Goal: Information Seeking & Learning: Learn about a topic

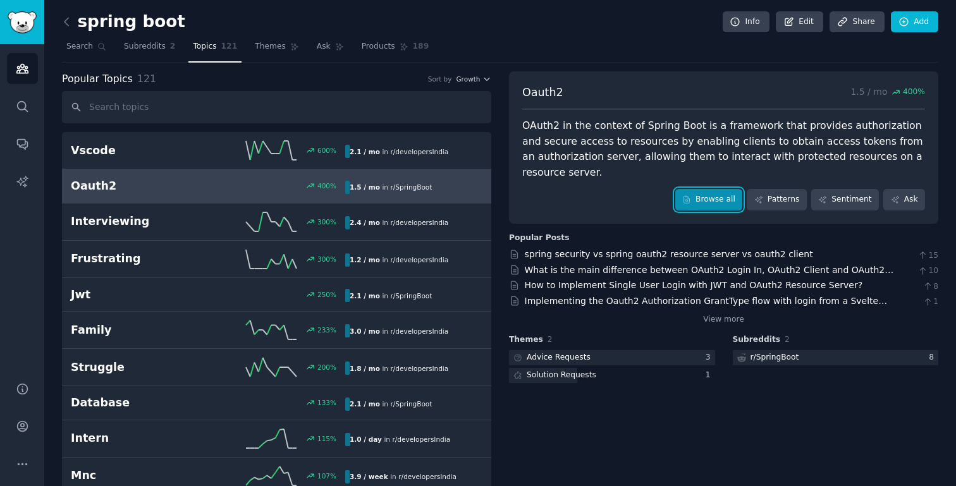
click at [709, 202] on link "Browse all" at bounding box center [709, 199] width 68 height 21
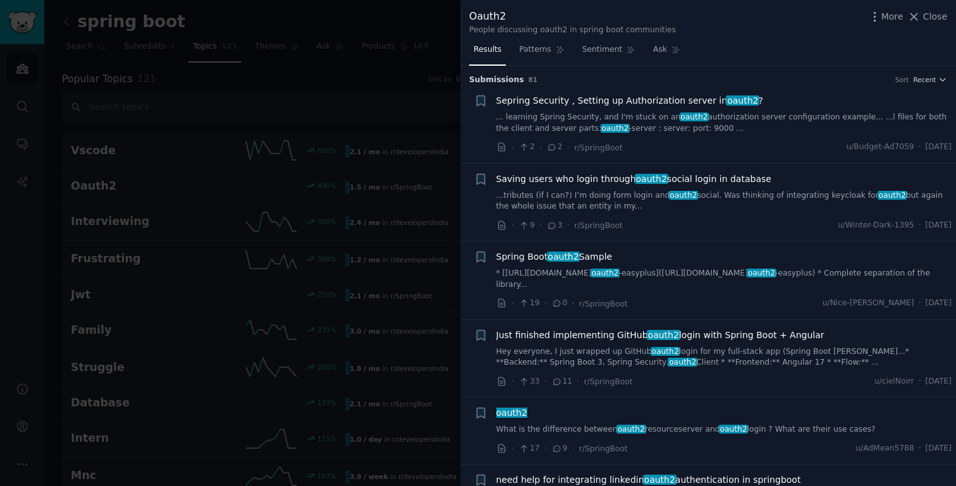
click at [656, 104] on span "Sepring Security , Setting up Authorization server in oauth2 ?" at bounding box center [629, 100] width 267 height 13
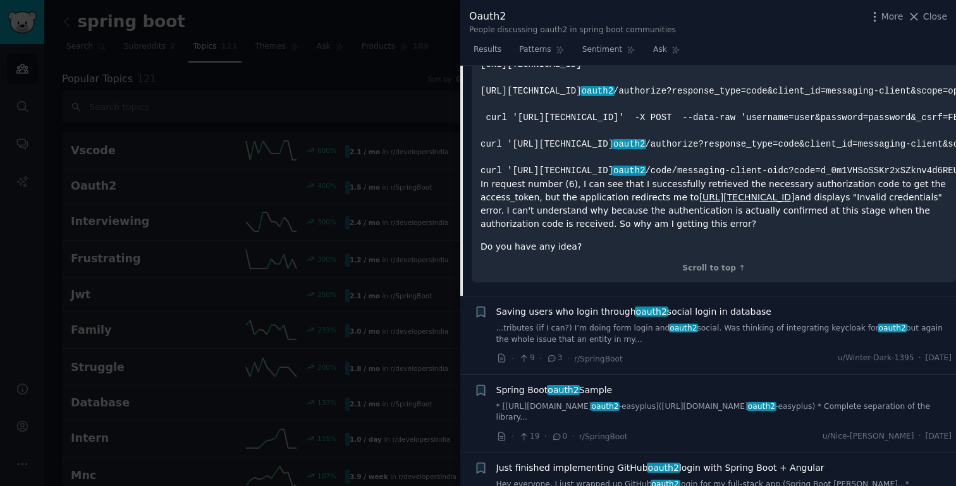
scroll to position [1154, 0]
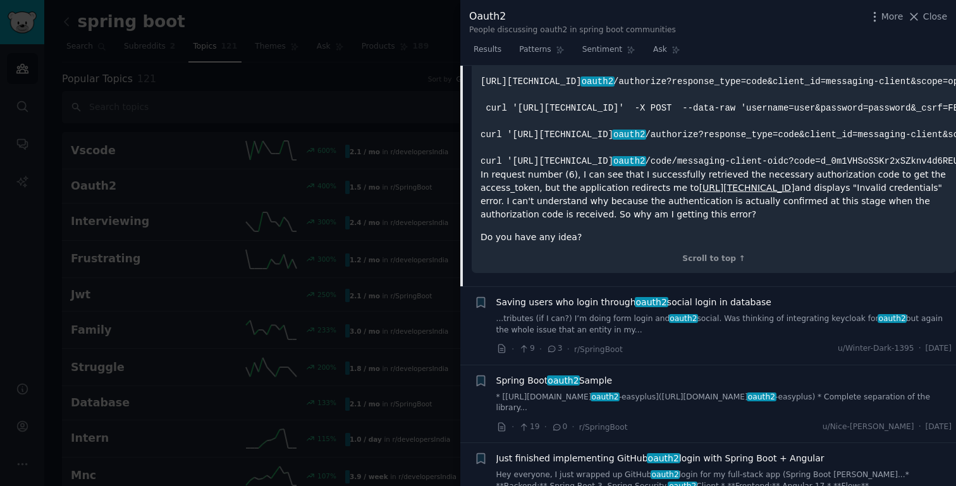
click at [695, 309] on span "Saving users who login through oauth2 social login in database" at bounding box center [633, 302] width 275 height 13
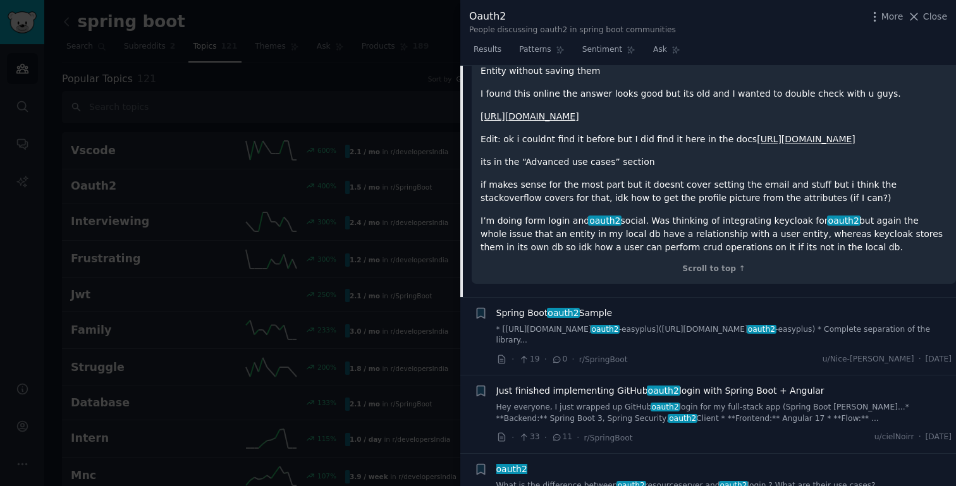
scroll to position [267, 0]
click at [924, 17] on span "Close" at bounding box center [935, 16] width 24 height 13
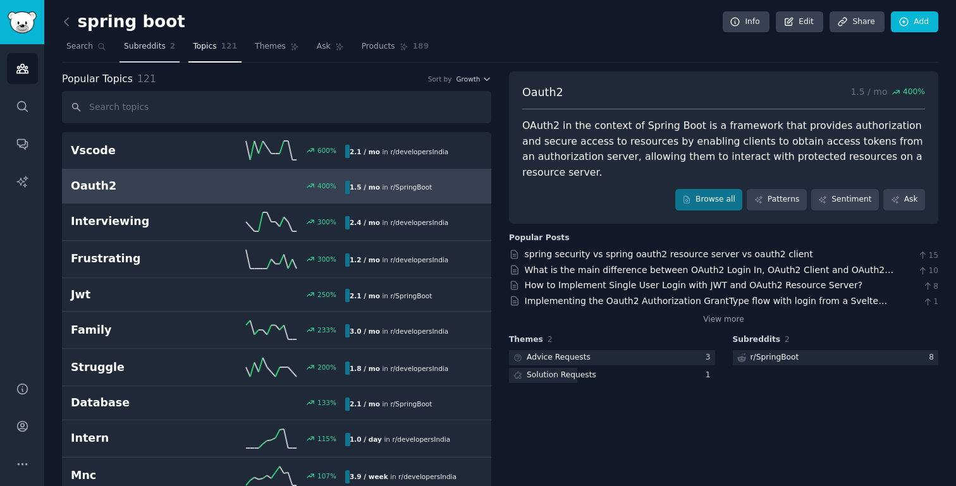
click at [164, 51] on span "Subreddits" at bounding box center [145, 46] width 42 height 11
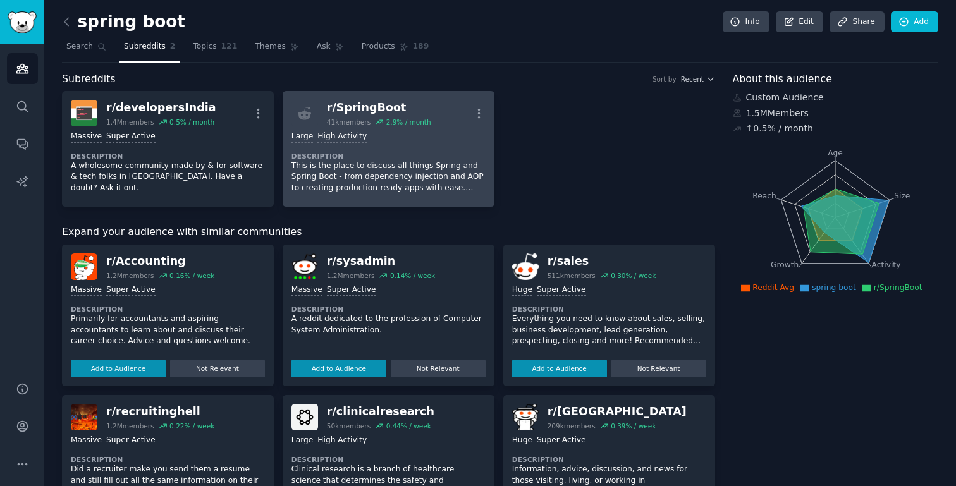
click at [379, 146] on div "Large High Activity Description This is the place to discuss all things Spring …" at bounding box center [388, 161] width 194 height 71
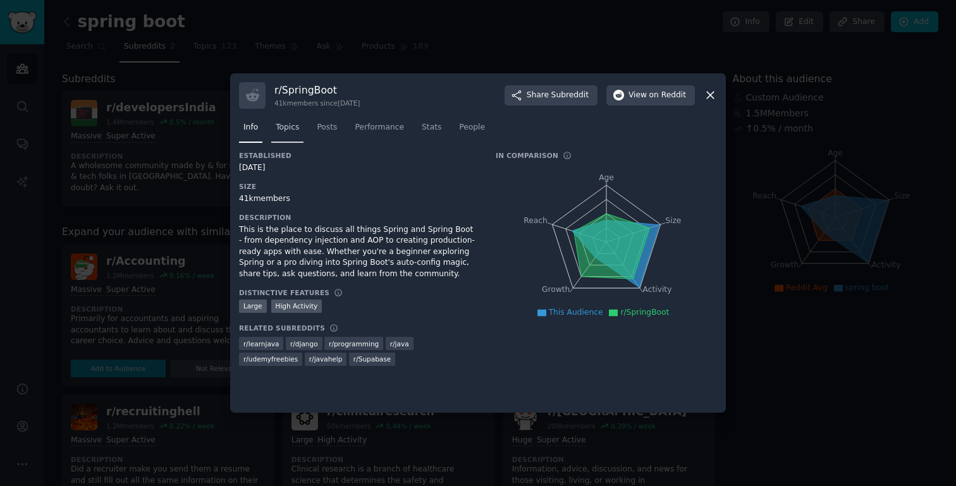
click at [292, 128] on span "Topics" at bounding box center [287, 127] width 23 height 11
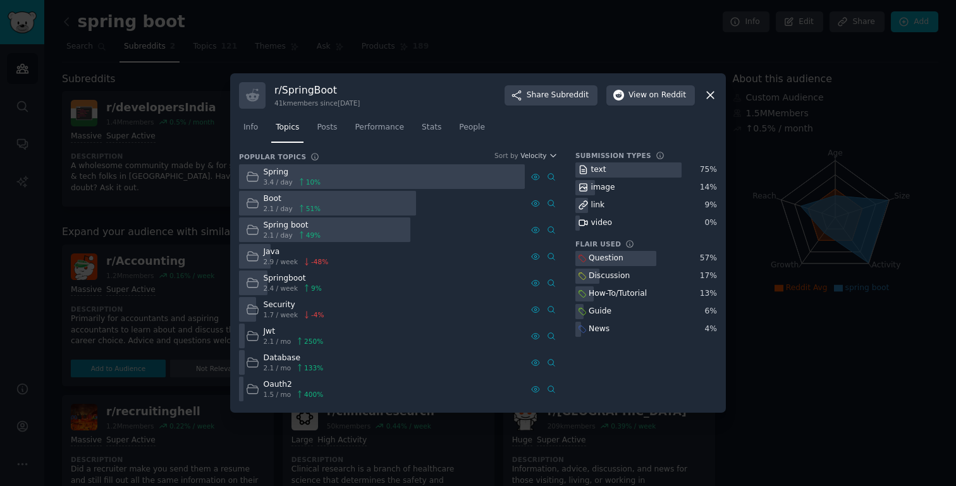
click at [279, 175] on div "Spring" at bounding box center [293, 172] width 58 height 11
click at [606, 185] on div "image" at bounding box center [603, 187] width 24 height 11
click at [606, 200] on div "link" at bounding box center [646, 206] width 142 height 16
click at [253, 177] on icon at bounding box center [252, 176] width 13 height 13
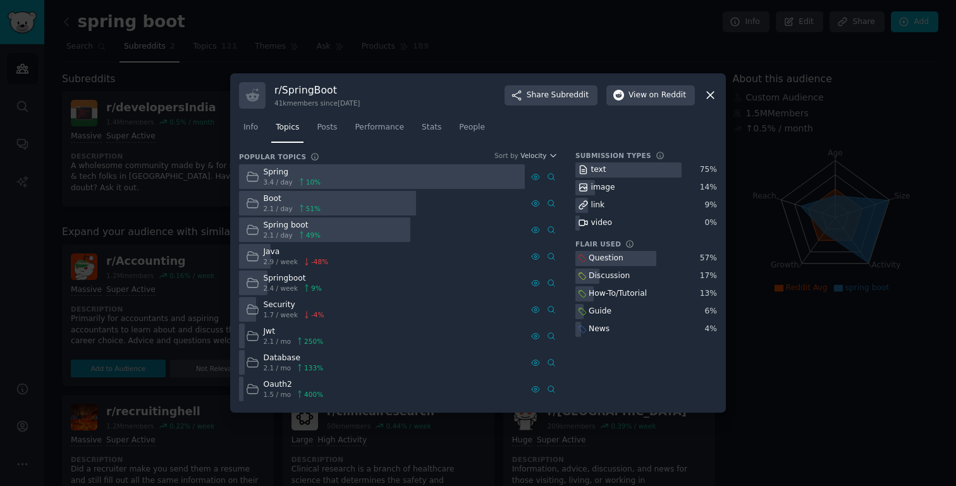
click at [343, 173] on div at bounding box center [382, 176] width 286 height 25
click at [332, 128] on span "Posts" at bounding box center [327, 127] width 20 height 11
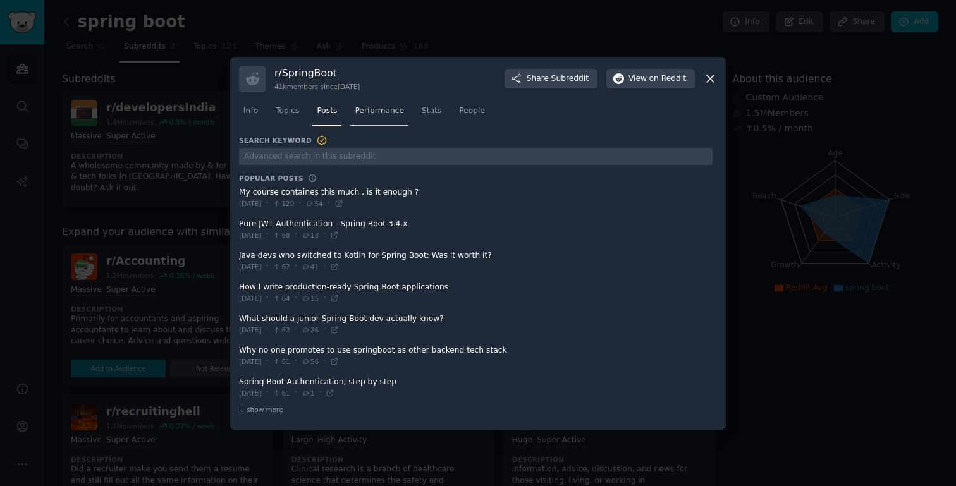
click at [367, 110] on span "Performance" at bounding box center [379, 111] width 49 height 11
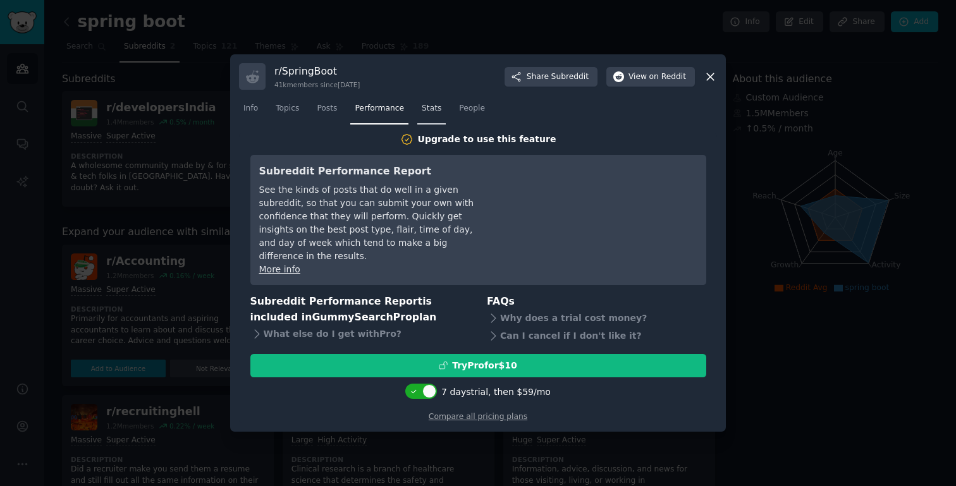
click at [430, 114] on span "Stats" at bounding box center [432, 108] width 20 height 11
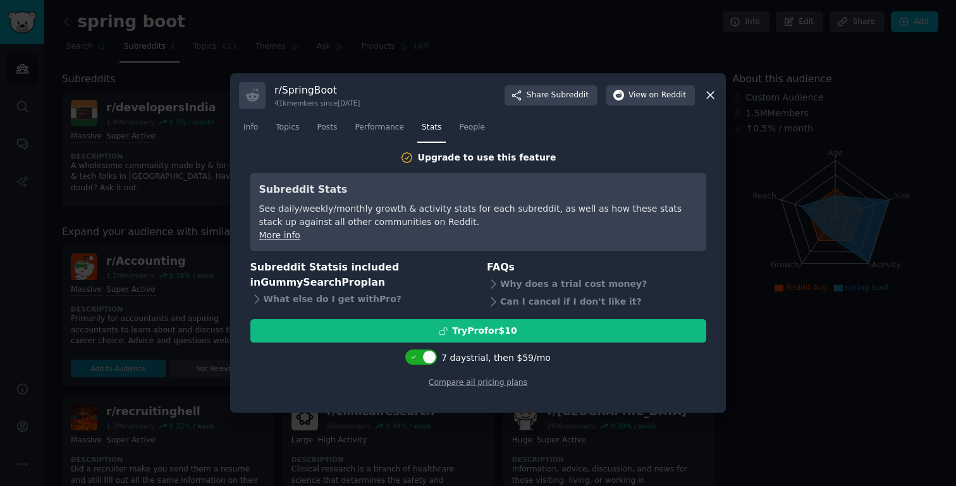
click at [659, 124] on nav "Info Topics Posts Performance Stats People" at bounding box center [478, 131] width 478 height 26
click at [470, 131] on span "People" at bounding box center [472, 127] width 26 height 11
click at [253, 127] on span "Info" at bounding box center [250, 127] width 15 height 11
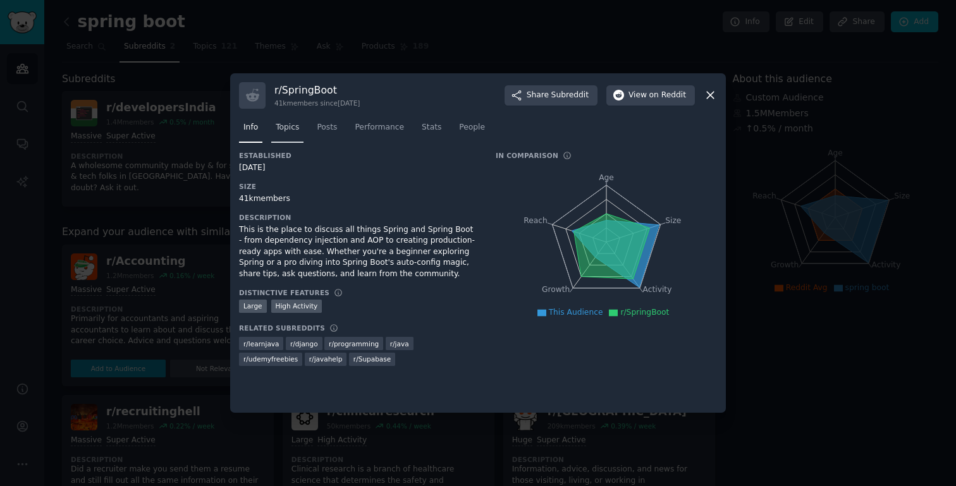
click at [288, 126] on span "Topics" at bounding box center [287, 127] width 23 height 11
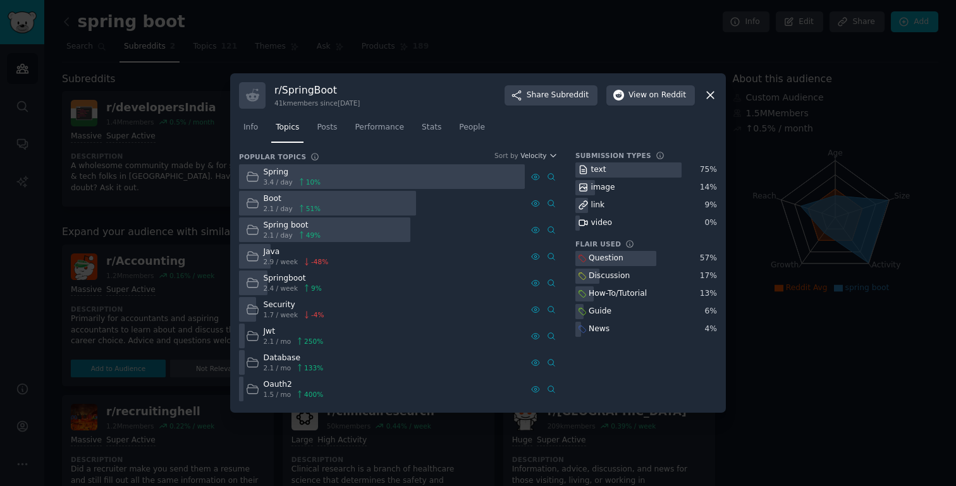
click at [587, 296] on div "How-To/Tutorial" at bounding box center [612, 294] width 74 height 16
click at [649, 287] on div "How-To/Tutorial" at bounding box center [646, 294] width 142 height 16
click at [622, 261] on div "Question" at bounding box center [600, 259] width 50 height 16
click at [301, 171] on div "Spring" at bounding box center [293, 172] width 58 height 11
click at [374, 224] on div at bounding box center [324, 229] width 171 height 25
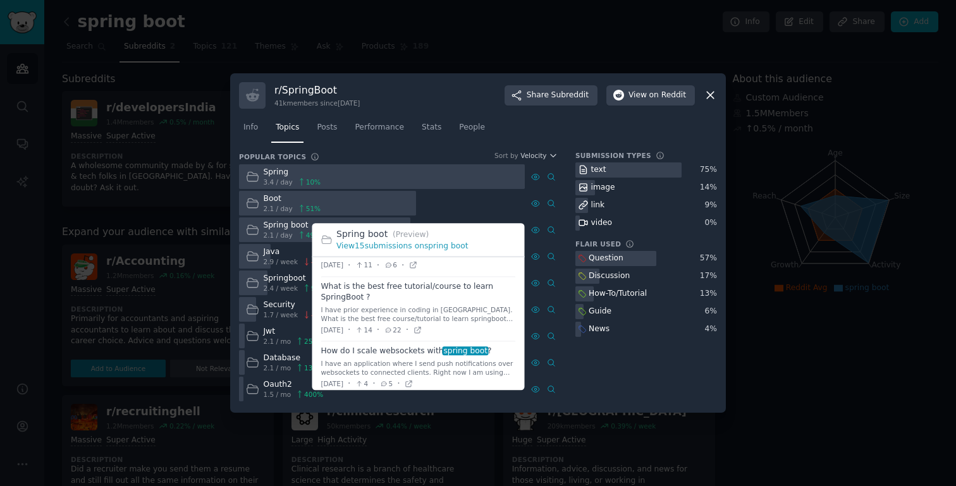
scroll to position [156, 0]
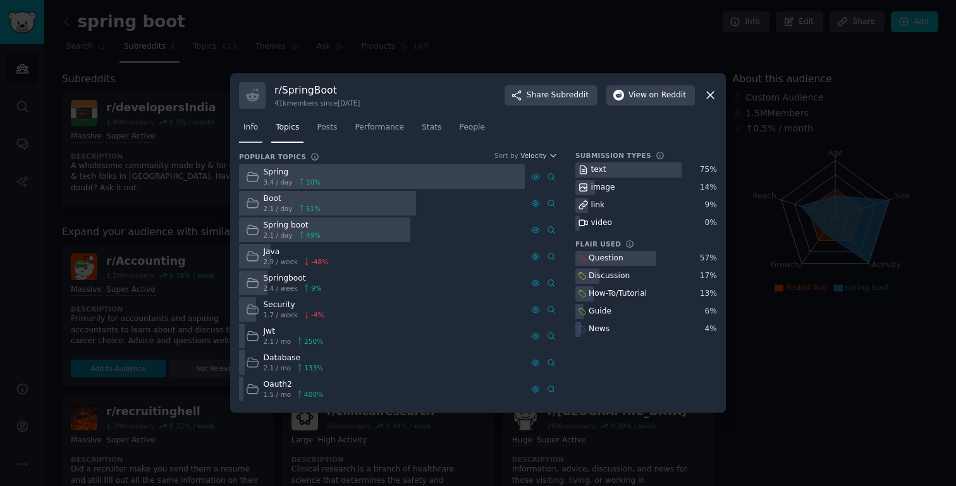
click at [259, 132] on link "Info" at bounding box center [250, 131] width 23 height 26
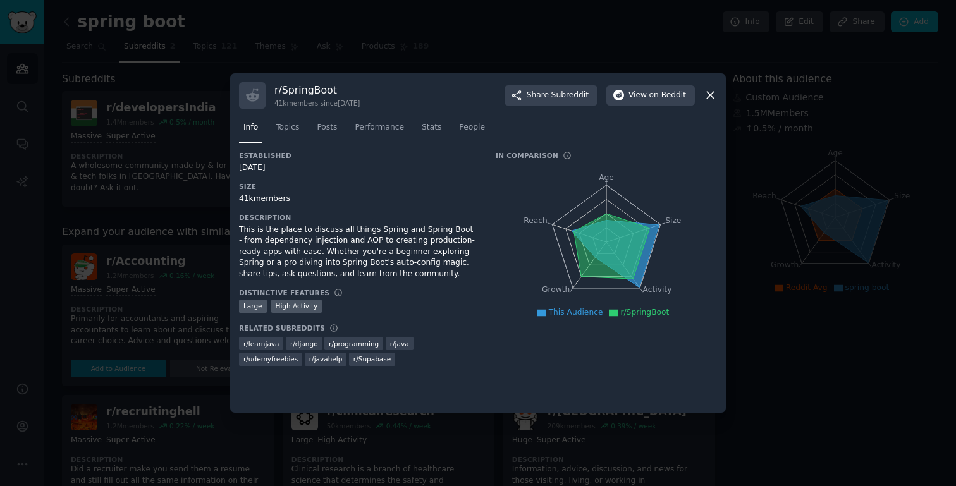
click at [659, 226] on icon at bounding box center [606, 236] width 108 height 103
click at [711, 91] on icon at bounding box center [710, 94] width 13 height 13
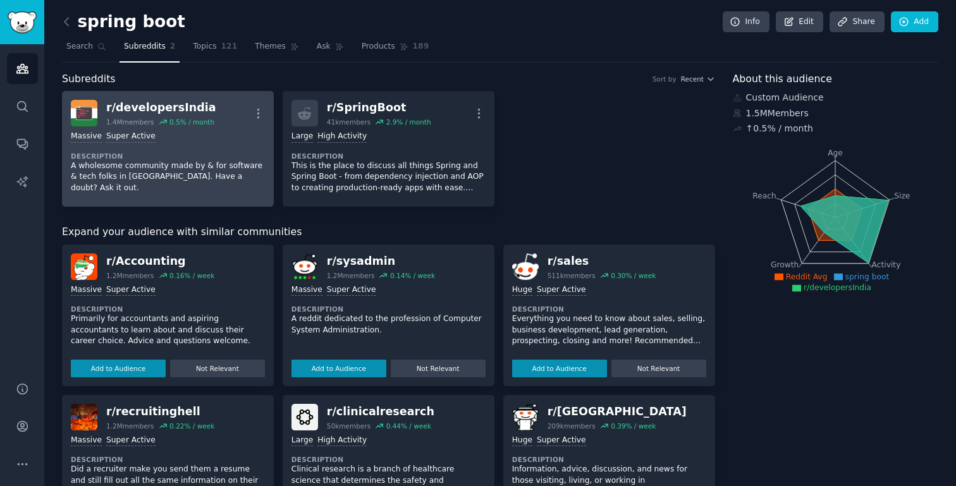
click at [128, 114] on div "r/ developersIndia" at bounding box center [160, 108] width 109 height 16
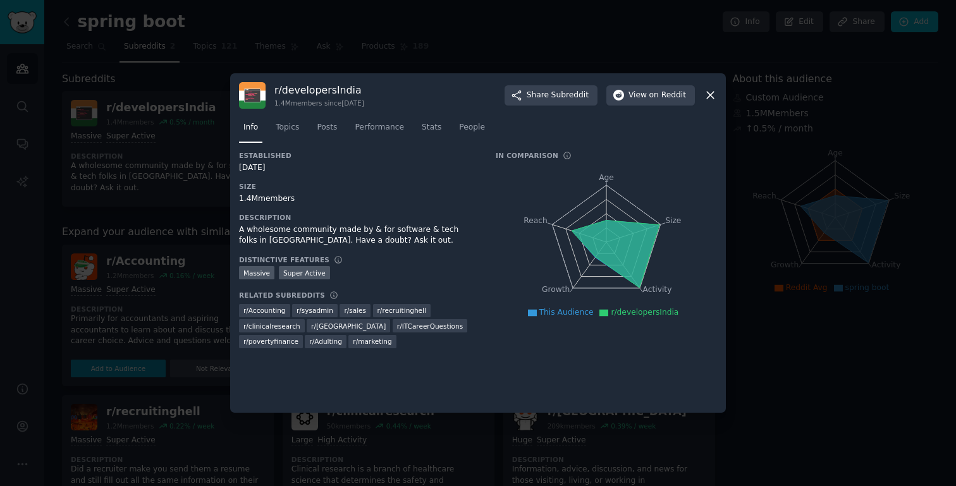
click at [715, 97] on icon at bounding box center [710, 94] width 13 height 13
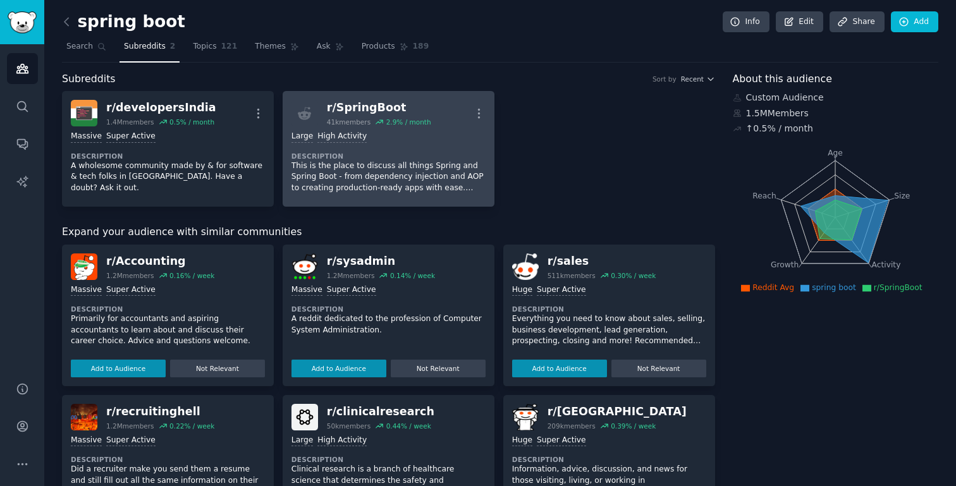
click at [441, 149] on div "Large High Activity Description This is the place to discuss all things Spring …" at bounding box center [388, 161] width 194 height 71
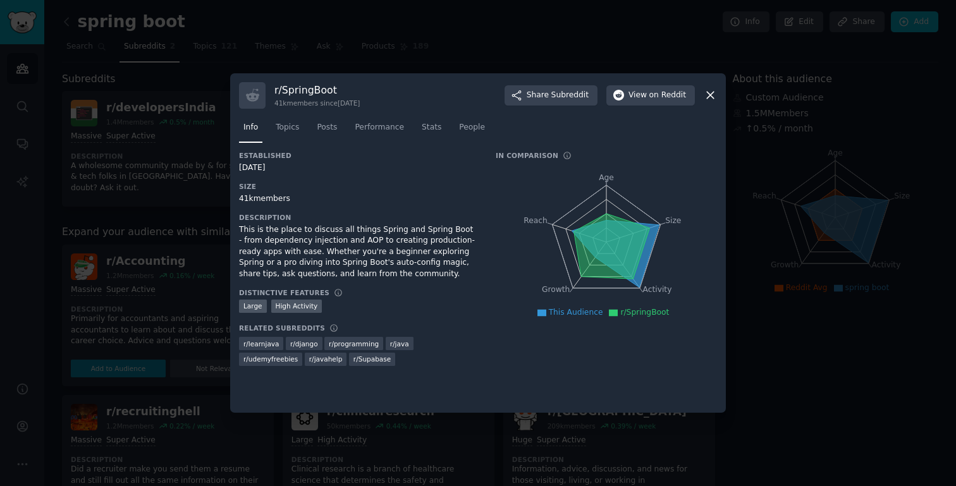
click at [714, 98] on icon at bounding box center [710, 95] width 7 height 7
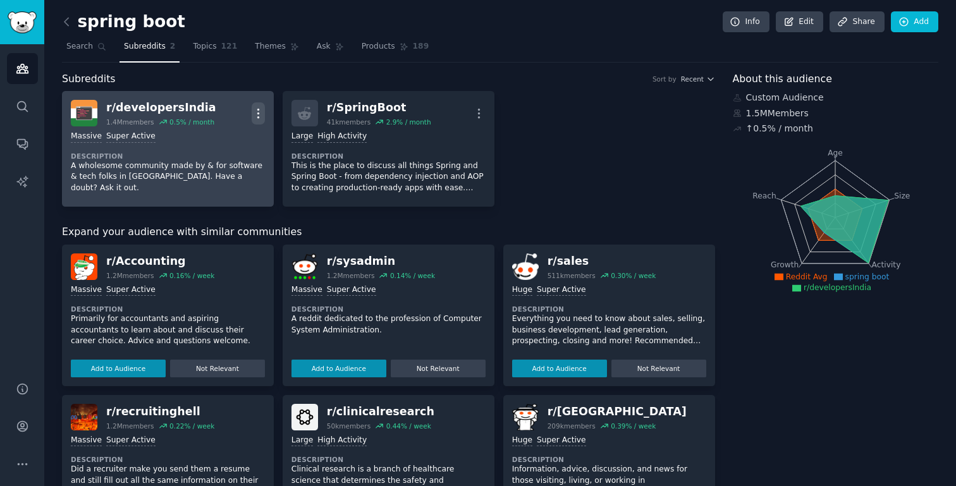
click at [255, 112] on icon "button" at bounding box center [258, 113] width 13 height 13
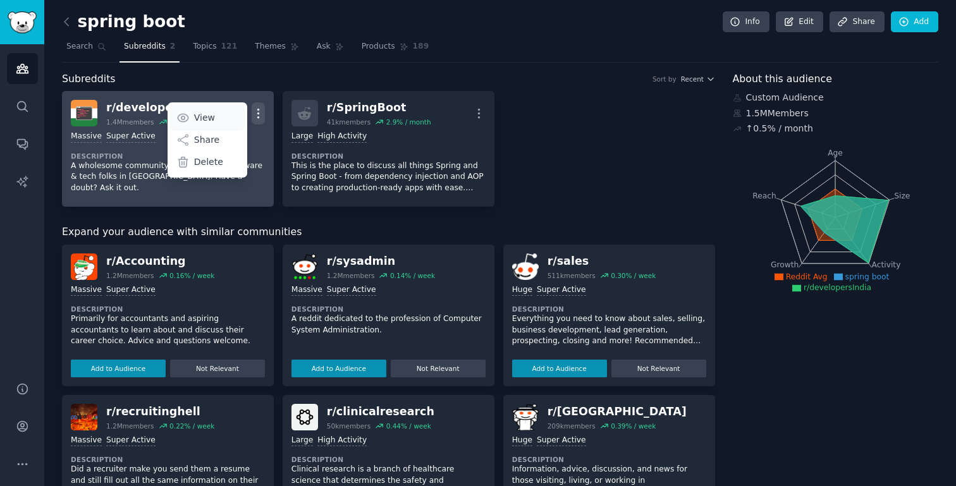
click at [222, 116] on link "View" at bounding box center [206, 117] width 75 height 27
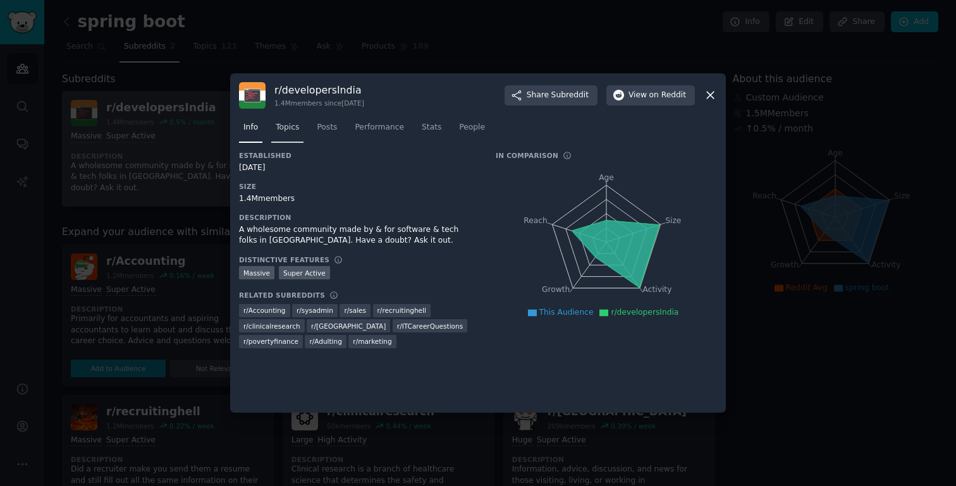
click at [281, 132] on span "Topics" at bounding box center [287, 127] width 23 height 11
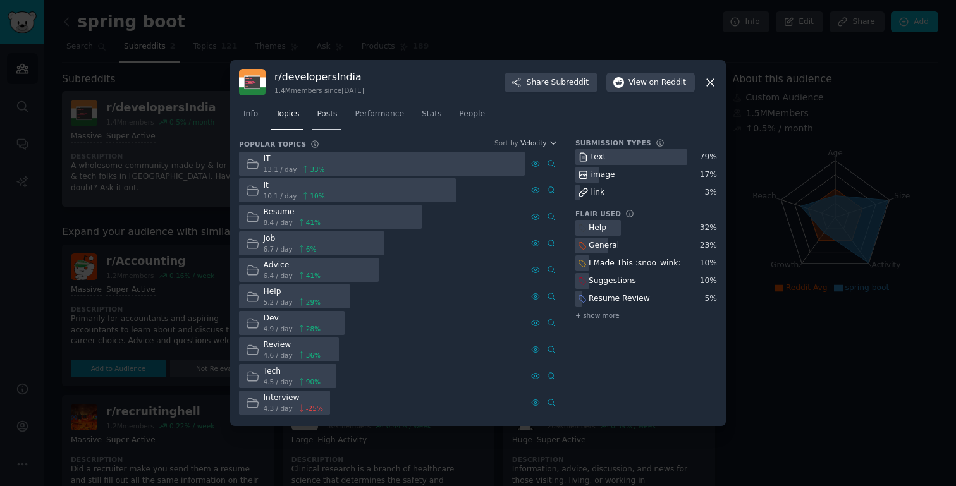
click at [331, 116] on span "Posts" at bounding box center [327, 114] width 20 height 11
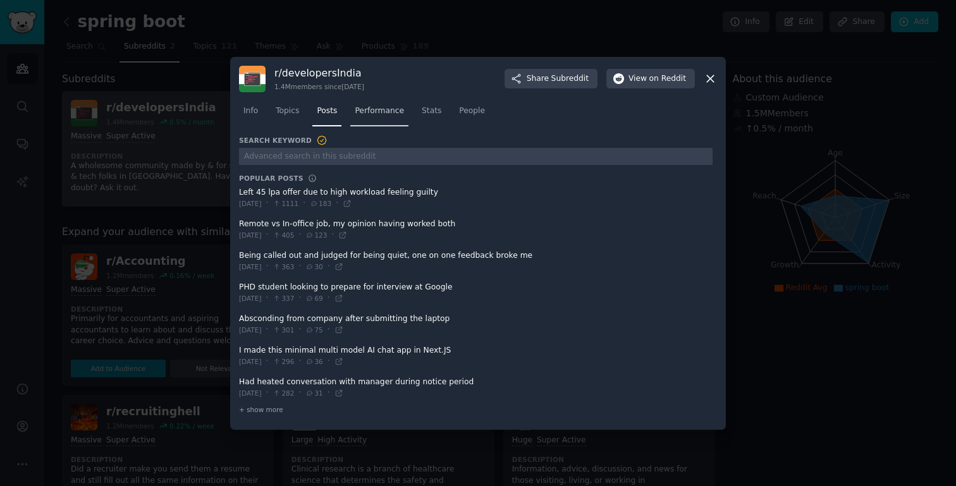
click at [365, 118] on link "Performance" at bounding box center [379, 114] width 58 height 26
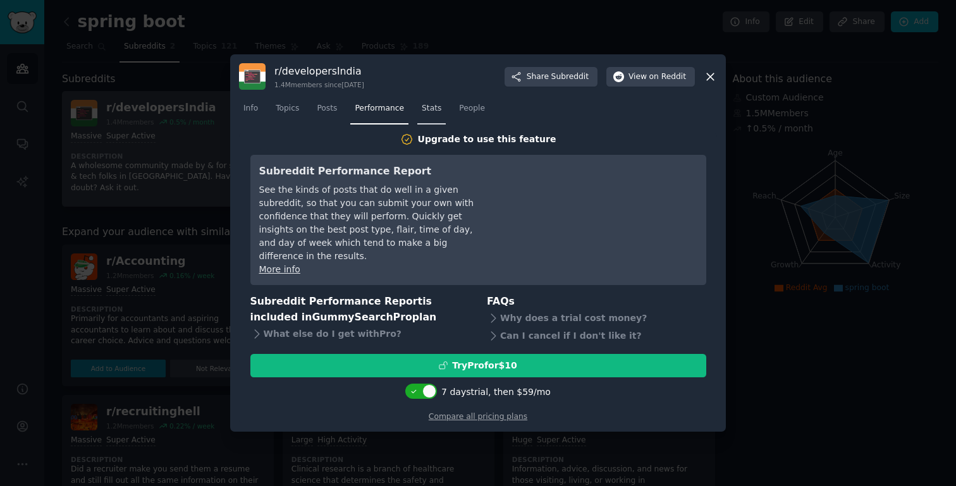
click at [424, 114] on span "Stats" at bounding box center [432, 108] width 20 height 11
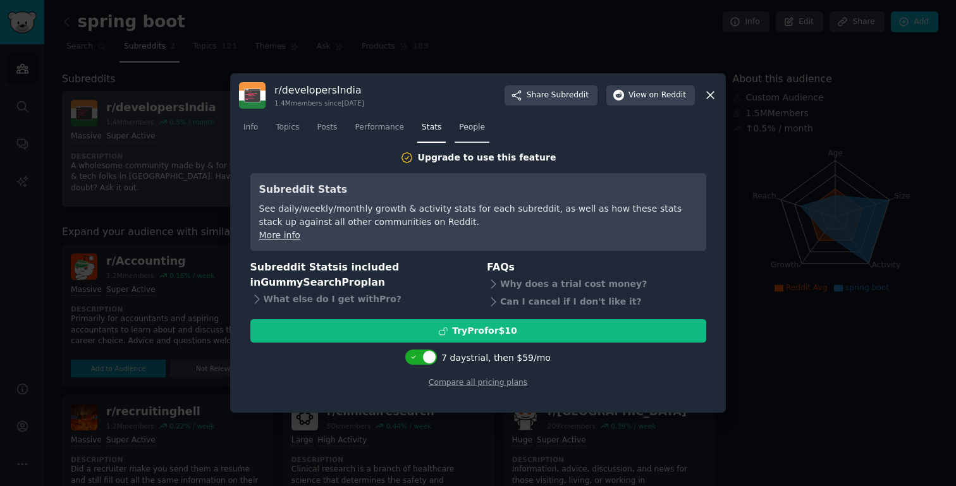
click at [472, 128] on span "People" at bounding box center [472, 127] width 26 height 11
click at [713, 97] on icon at bounding box center [710, 94] width 13 height 13
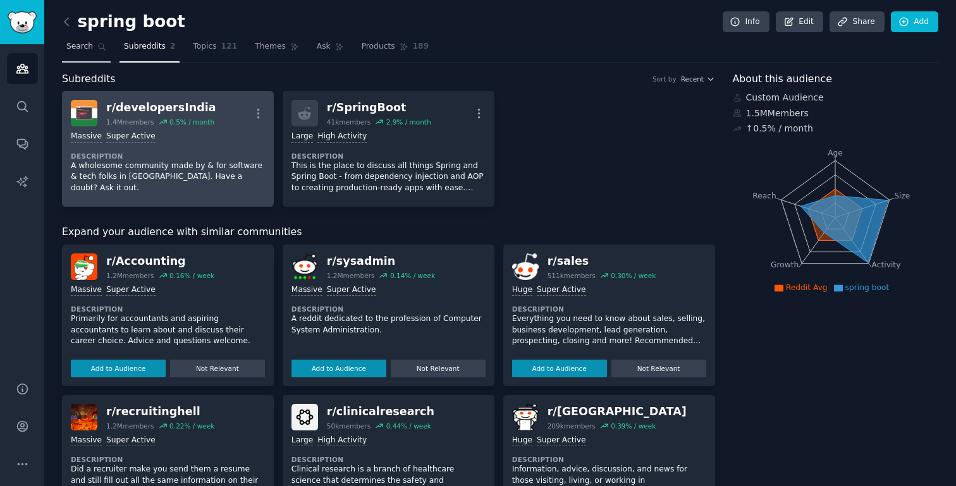
click at [101, 41] on link "Search" at bounding box center [86, 50] width 49 height 26
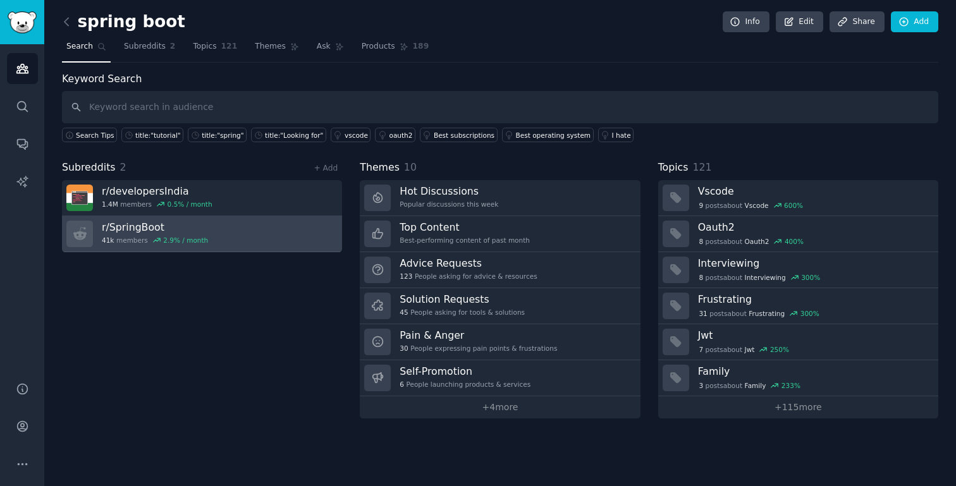
click at [178, 234] on div "r/ SpringBoot 41k members 2.9 % / month" at bounding box center [155, 234] width 106 height 27
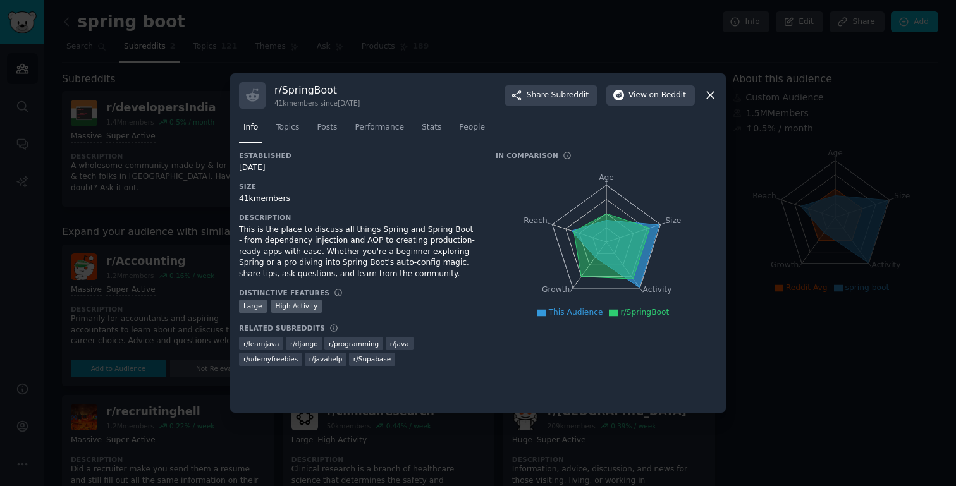
click at [712, 95] on icon at bounding box center [710, 94] width 13 height 13
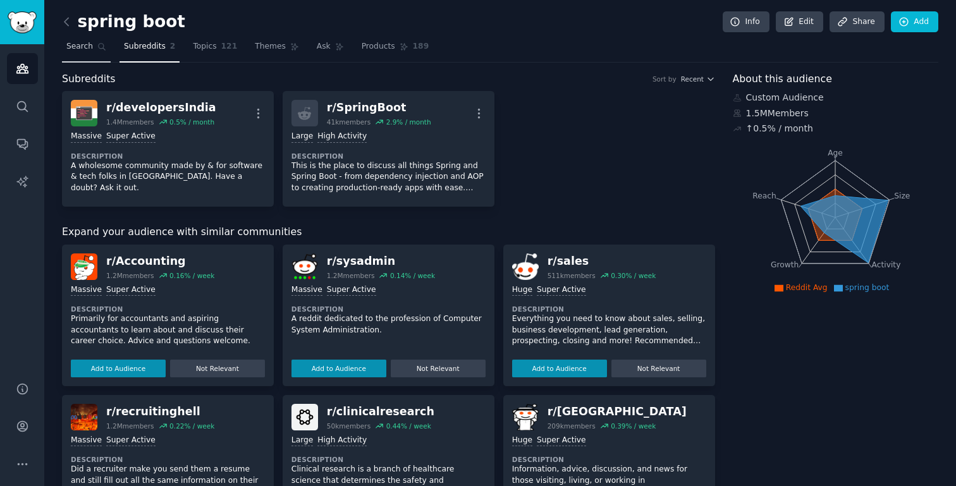
click at [89, 46] on span "Search" at bounding box center [79, 46] width 27 height 11
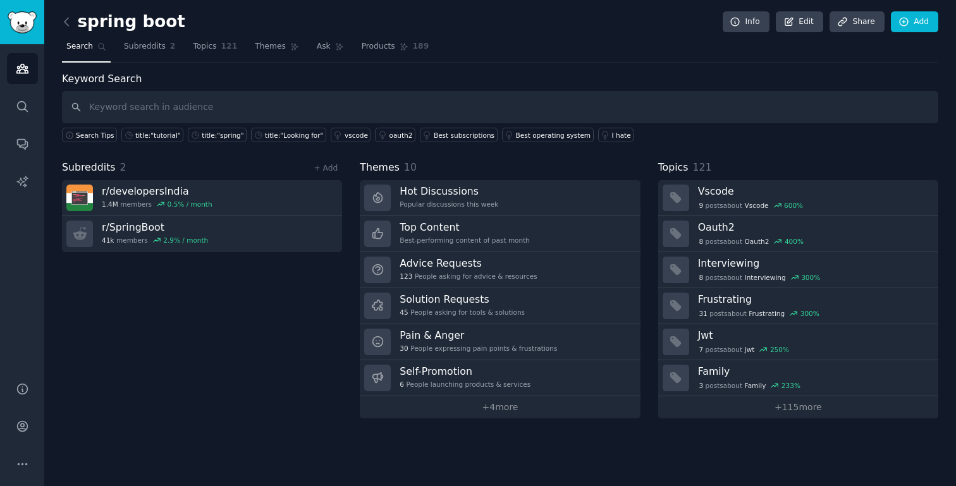
click at [191, 315] on div "Subreddits 2 + Add r/ developersIndia 1.4M members 0.5 % / month r/ SpringBoot …" at bounding box center [202, 289] width 280 height 259
click at [243, 95] on input "text" at bounding box center [500, 107] width 876 height 32
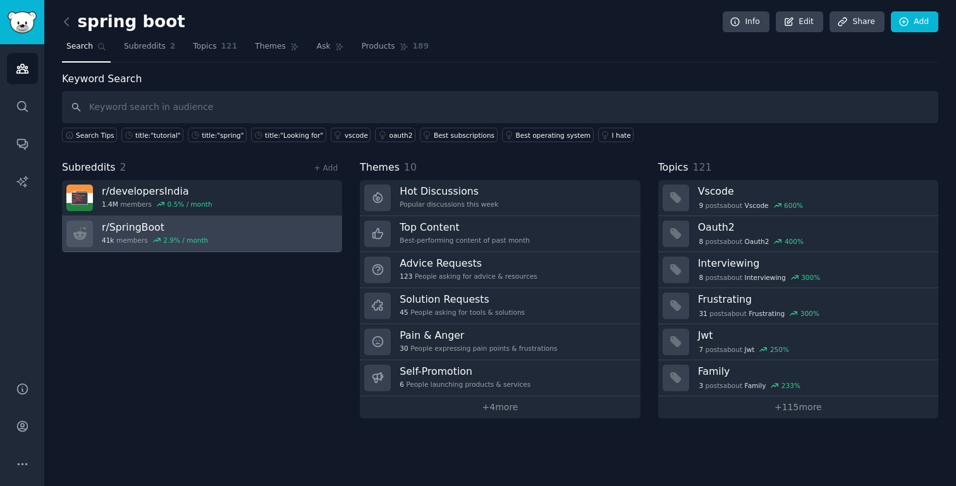
click at [131, 229] on h3 "r/ SpringBoot" at bounding box center [155, 227] width 106 height 13
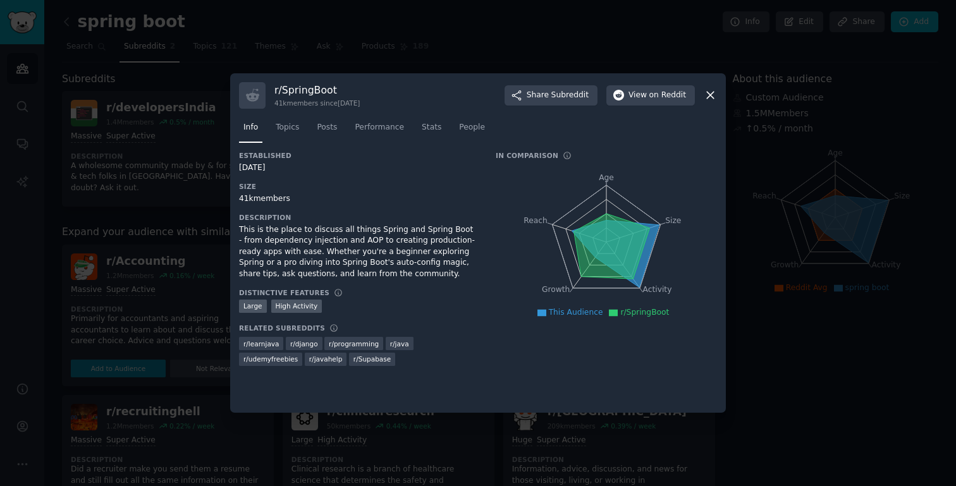
click at [253, 344] on span "r/ learnjava" at bounding box center [260, 343] width 35 height 9
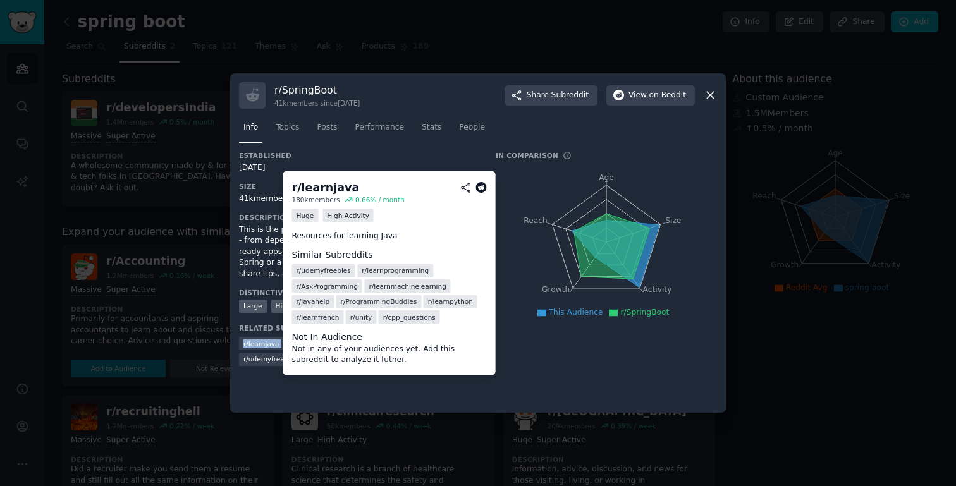
click at [478, 188] on icon at bounding box center [480, 187] width 11 height 11
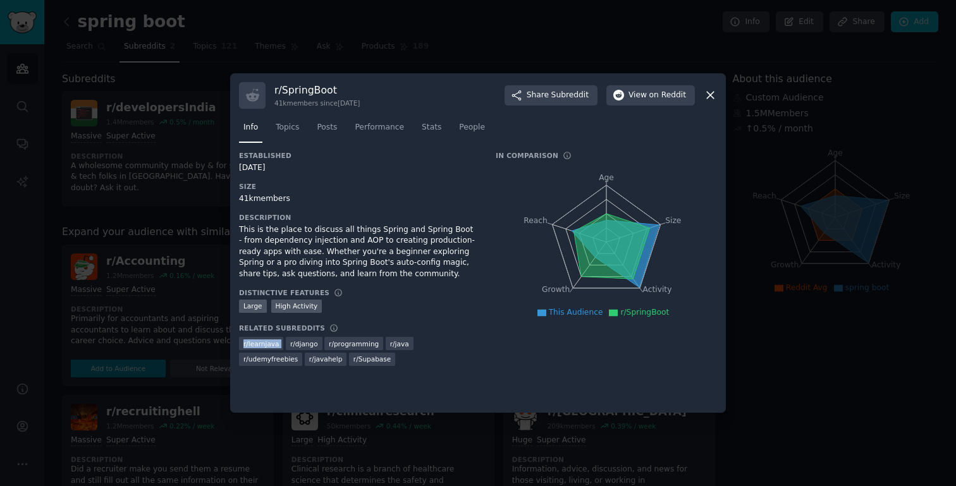
click at [712, 92] on icon at bounding box center [710, 95] width 7 height 7
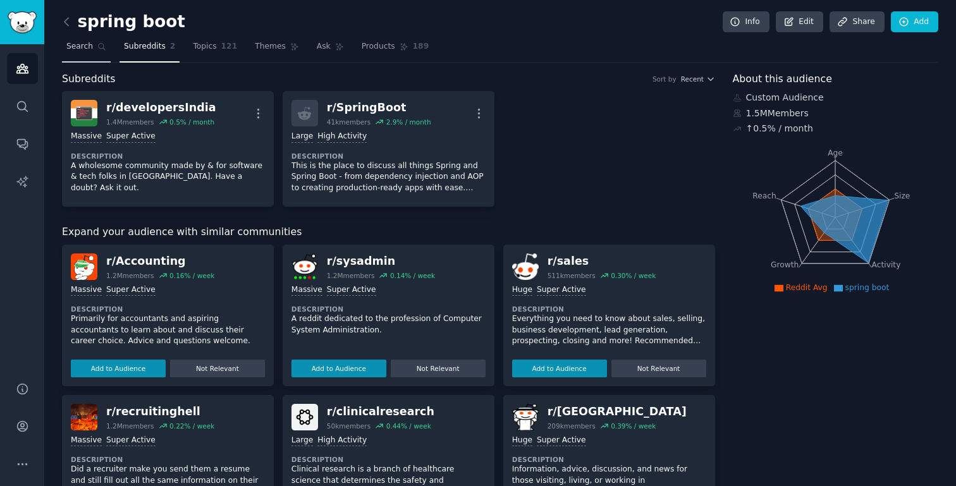
click at [94, 49] on link "Search" at bounding box center [86, 50] width 49 height 26
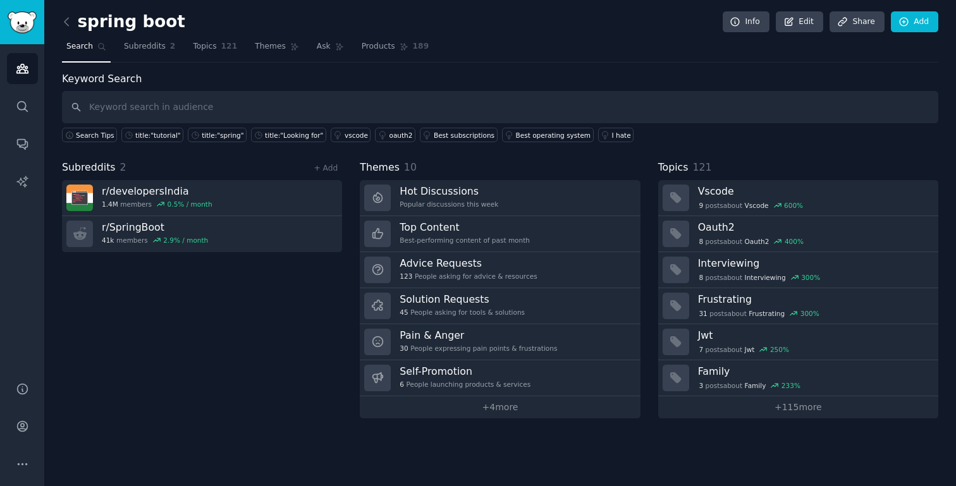
click at [209, 102] on input "text" at bounding box center [500, 107] width 876 height 32
type input "learnjava"
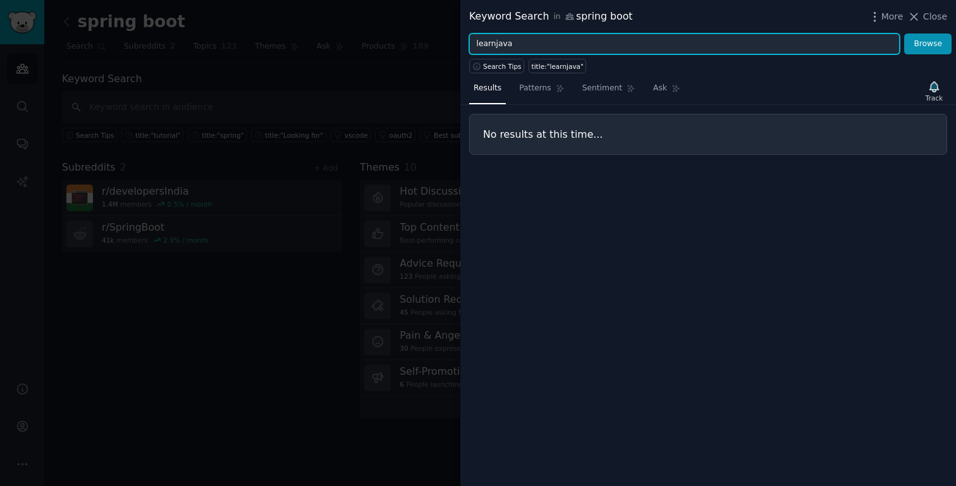
drag, startPoint x: 535, startPoint y: 49, endPoint x: 463, endPoint y: 32, distance: 74.1
click at [457, 40] on div "Keyword Search in spring boot More Close learnjava Browse Search Tips title:"le…" at bounding box center [478, 243] width 956 height 486
type input "h"
type input "java"
click at [904, 34] on button "Browse" at bounding box center [927, 44] width 47 height 21
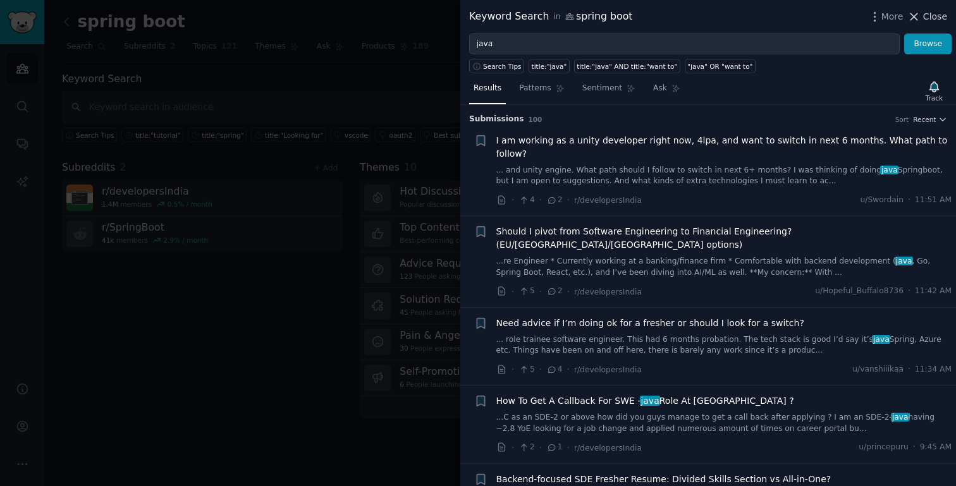
click at [918, 21] on icon at bounding box center [913, 16] width 13 height 13
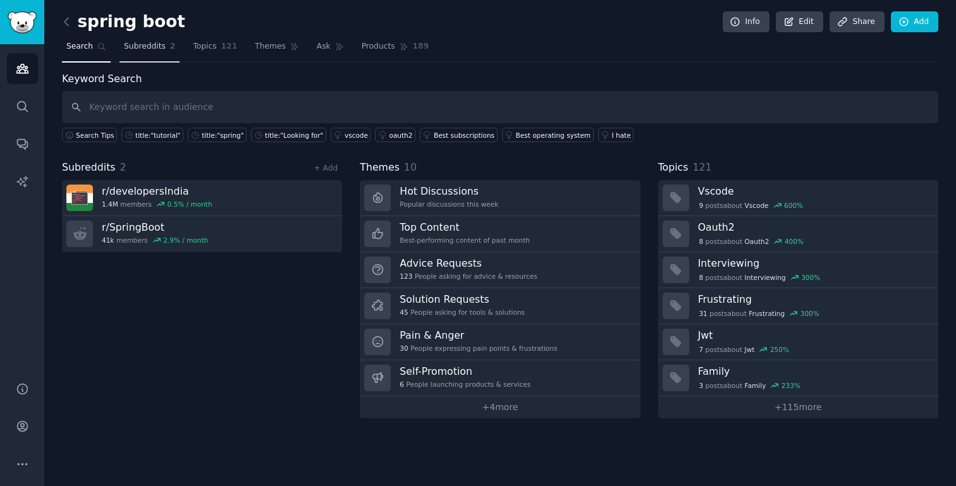
click at [147, 52] on link "Subreddits 2" at bounding box center [149, 50] width 60 height 26
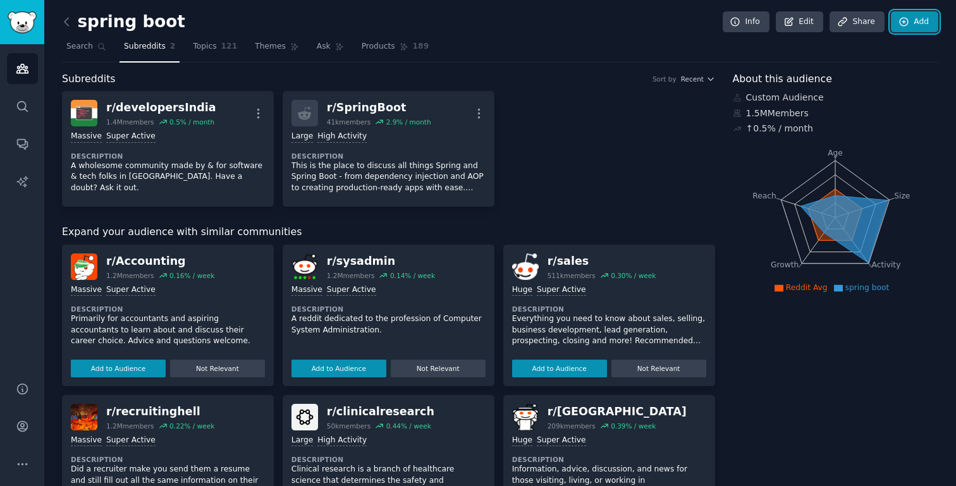
click at [913, 29] on link "Add" at bounding box center [914, 21] width 47 height 21
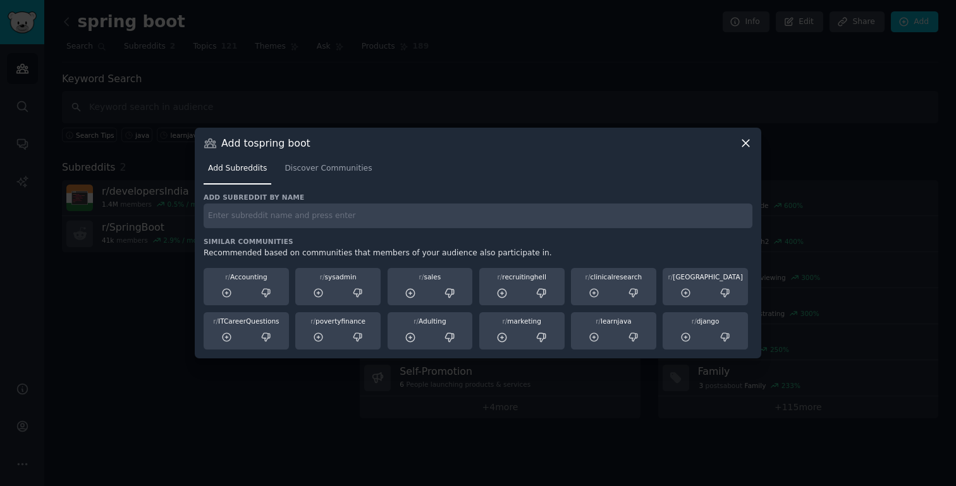
click at [450, 216] on input "text" at bounding box center [478, 216] width 549 height 25
type input "java"
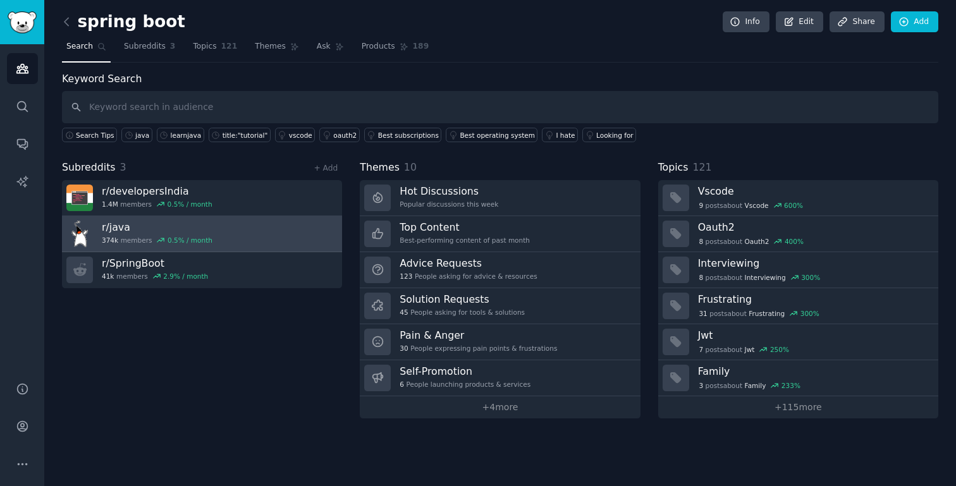
click at [271, 235] on link "r/ java 374k members 0.5 % / month" at bounding box center [202, 234] width 280 height 36
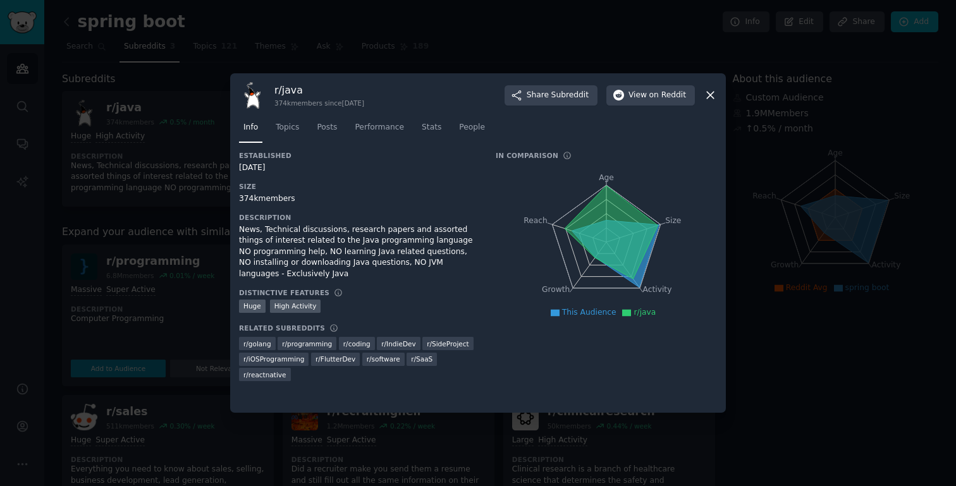
click at [713, 94] on icon at bounding box center [710, 94] width 13 height 13
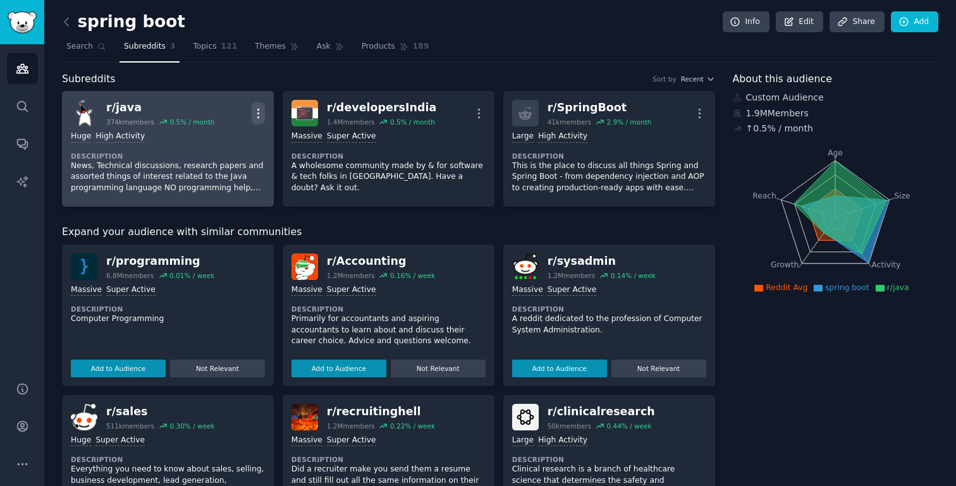
click at [258, 110] on icon "button" at bounding box center [258, 113] width 13 height 13
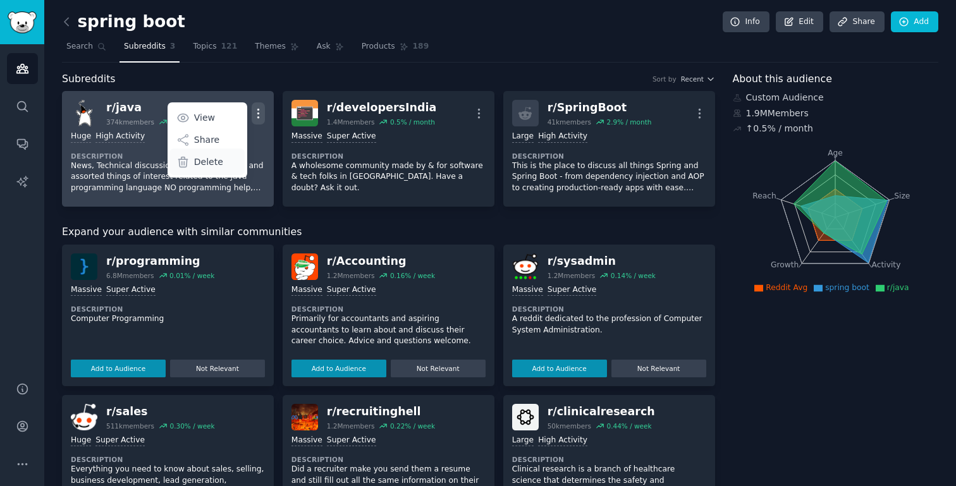
click at [218, 157] on p "Delete" at bounding box center [208, 162] width 29 height 13
click at [211, 159] on p "Delete" at bounding box center [208, 162] width 29 height 13
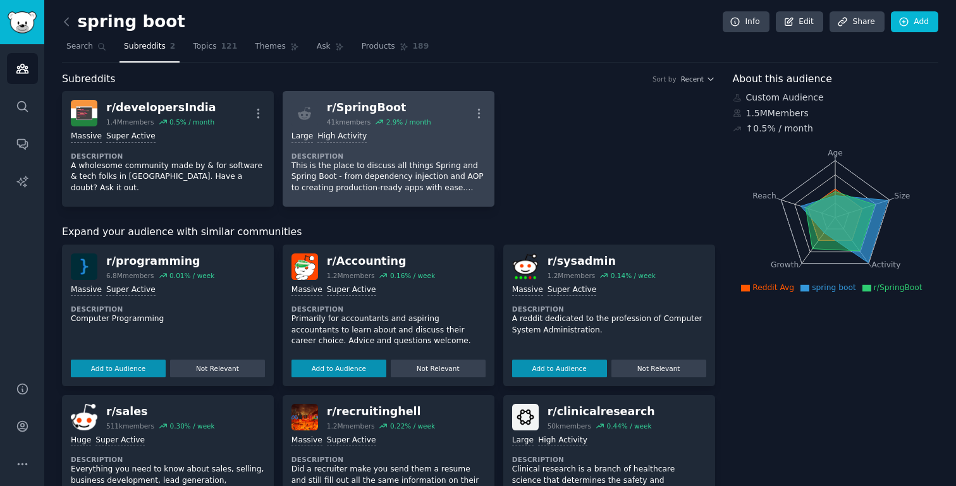
click at [396, 146] on div ">= 80th percentile for submissions / day Large High Activity Description This i…" at bounding box center [388, 161] width 194 height 71
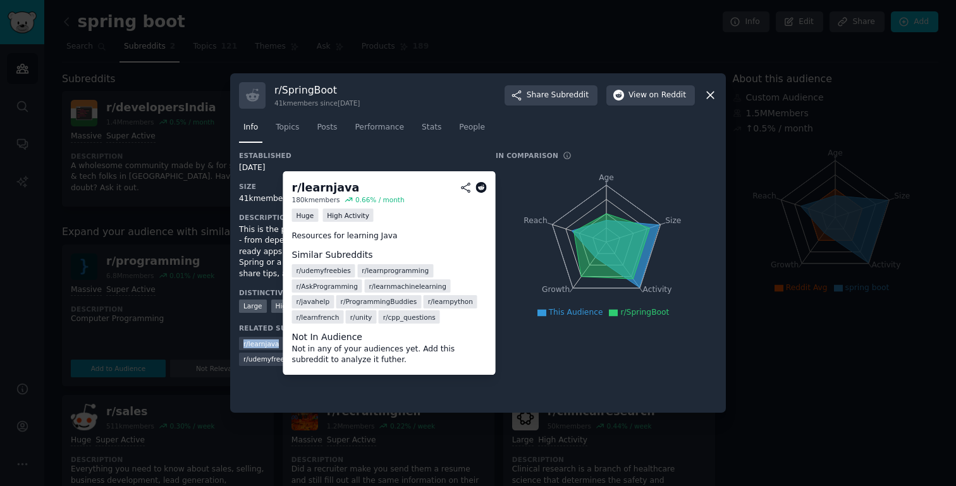
drag, startPoint x: 243, startPoint y: 345, endPoint x: 276, endPoint y: 344, distance: 33.5
click at [276, 344] on div "r/ learnjava" at bounding box center [261, 343] width 44 height 13
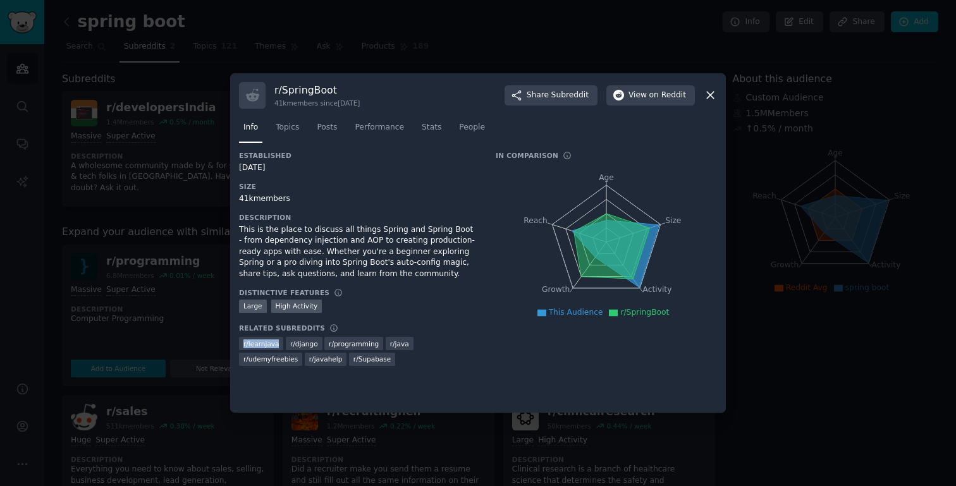
copy span "r/ learnjava"
click at [707, 92] on icon at bounding box center [710, 95] width 7 height 7
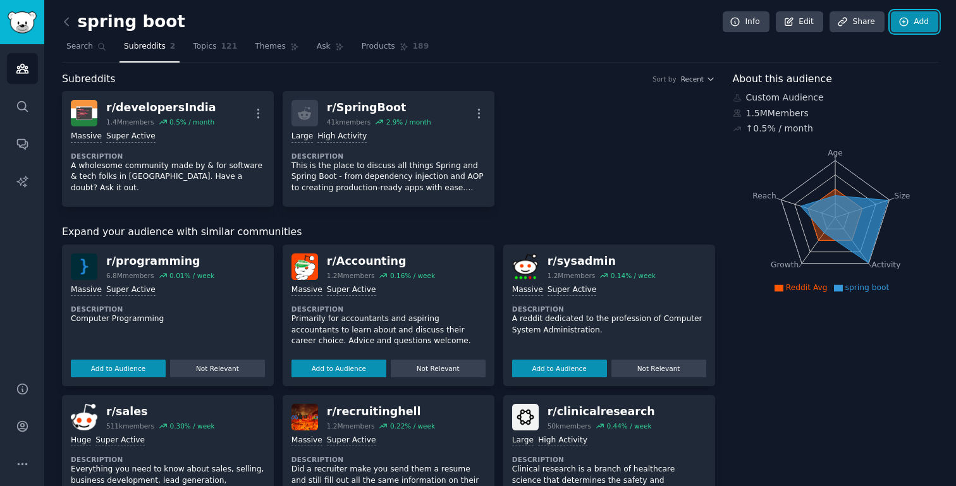
click at [898, 21] on icon at bounding box center [903, 21] width 11 height 11
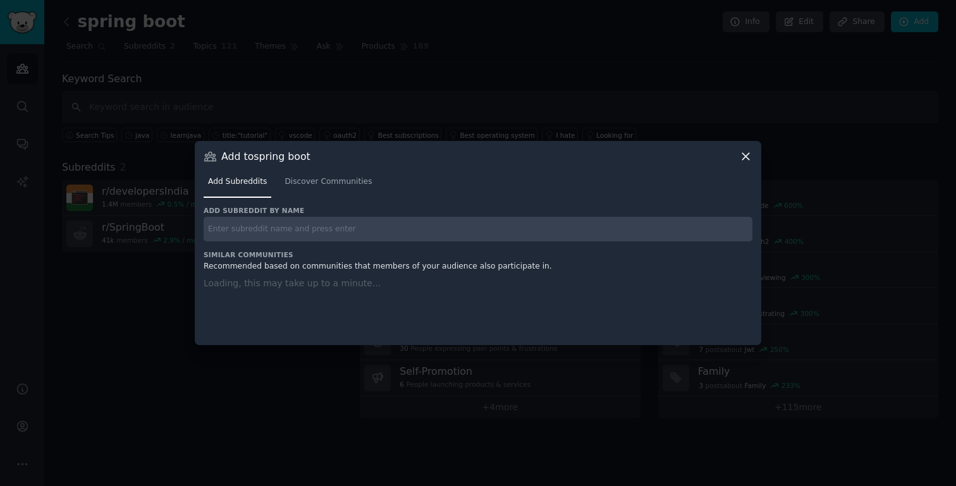
click at [406, 233] on input "text" at bounding box center [478, 229] width 549 height 25
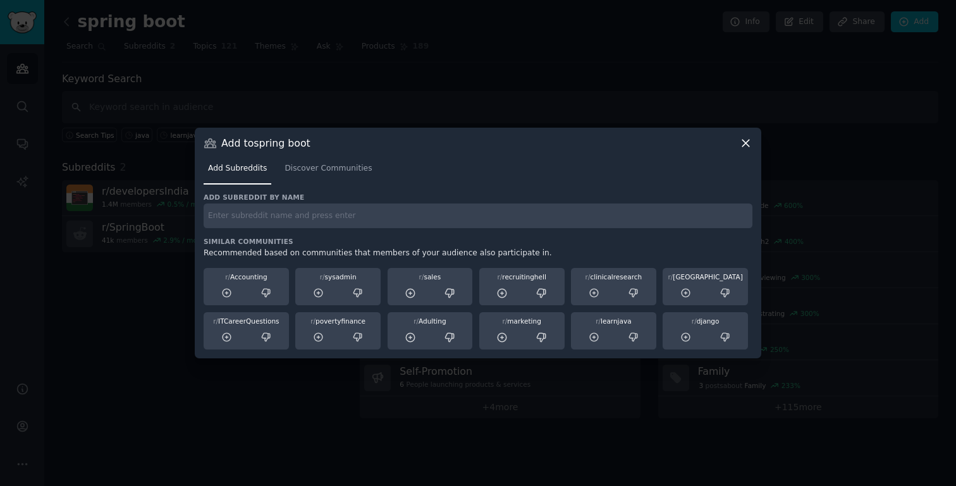
paste input "r/learnjava"
type input "r/learnjava"
click at [316, 171] on span "Discover Communities" at bounding box center [327, 168] width 87 height 11
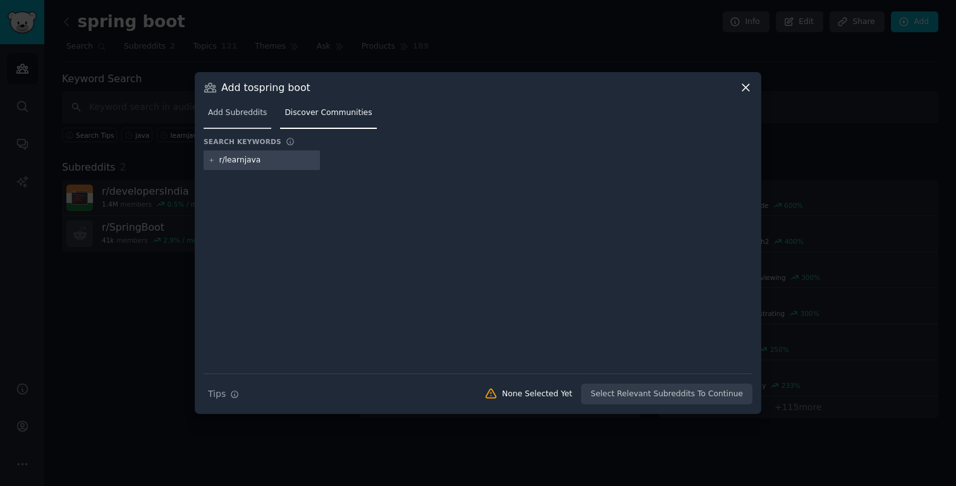
type input "r/learnjava"
click at [258, 116] on span "Add Subreddits" at bounding box center [237, 112] width 59 height 11
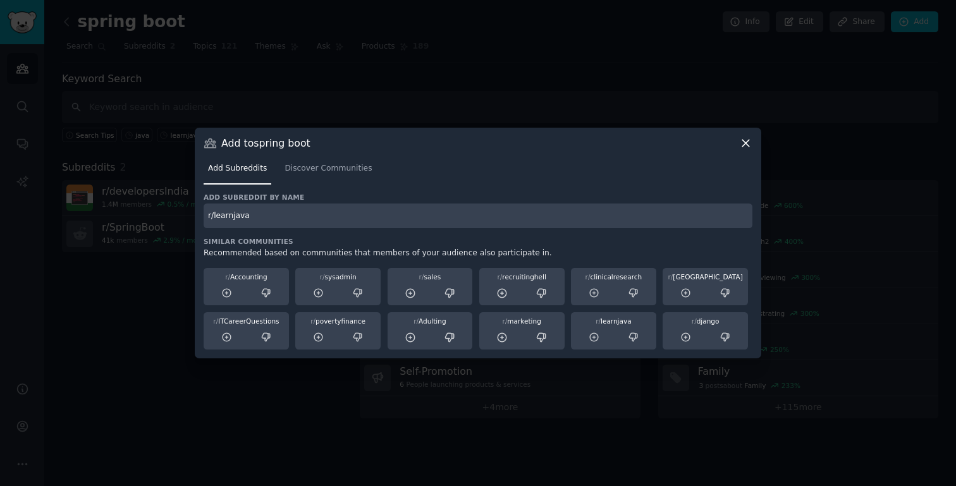
type input "r/learnjava"
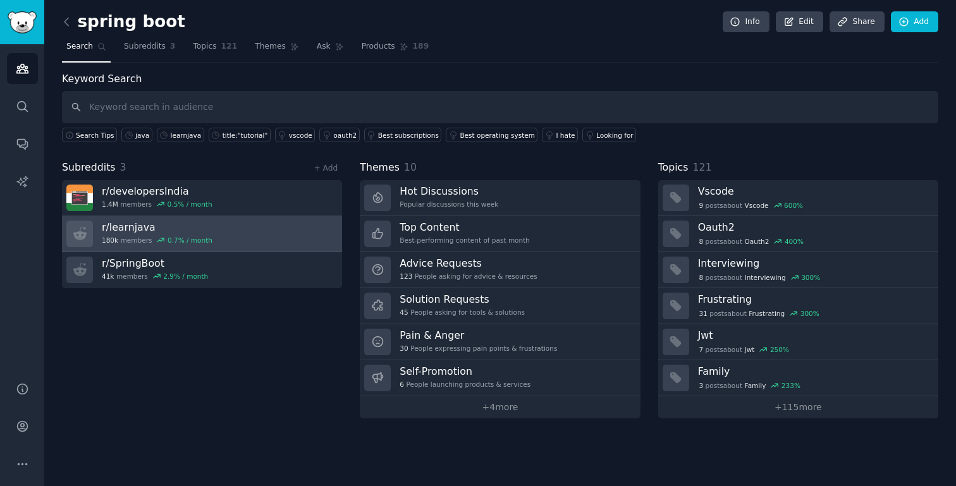
click at [257, 239] on link "r/ learnjava 180k members 0.7 % / month" at bounding box center [202, 234] width 280 height 36
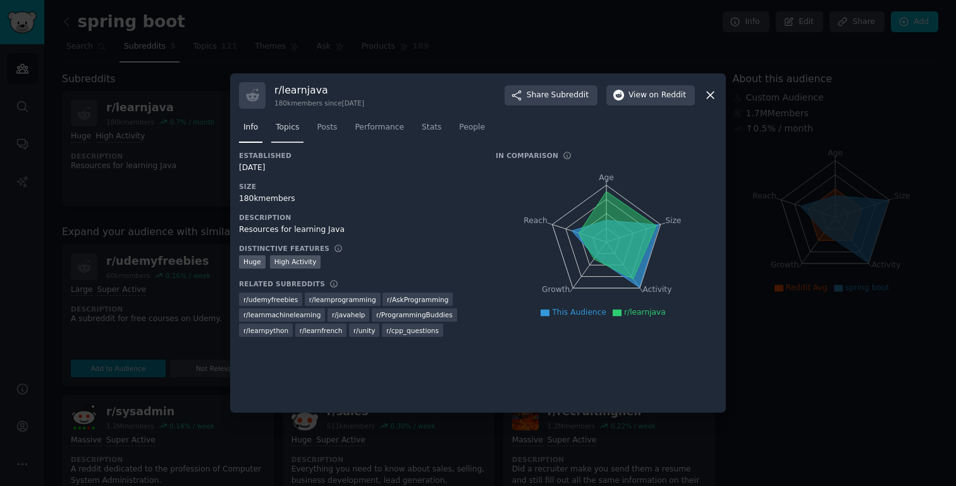
click at [292, 133] on link "Topics" at bounding box center [287, 131] width 32 height 26
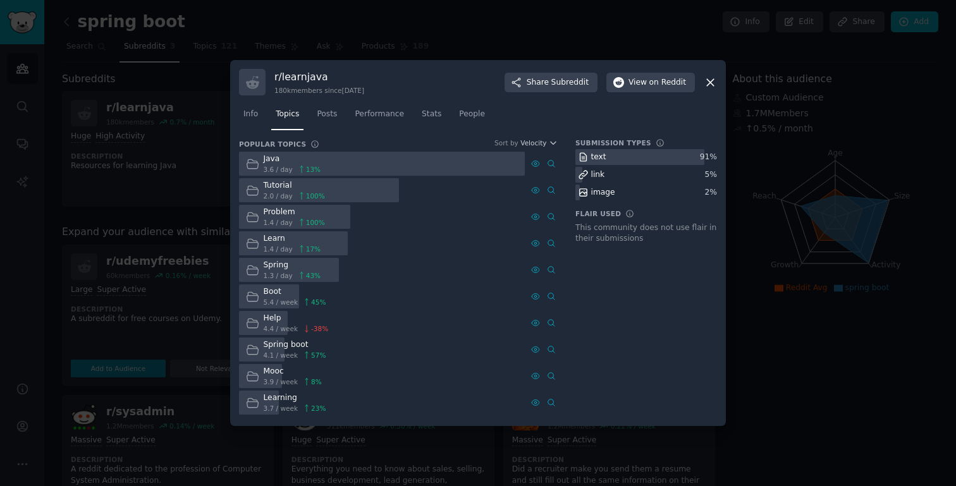
click at [346, 192] on div at bounding box center [319, 190] width 160 height 25
click at [336, 250] on div at bounding box center [293, 243] width 109 height 25
click at [332, 275] on div at bounding box center [289, 270] width 100 height 25
click at [714, 81] on icon at bounding box center [710, 82] width 13 height 13
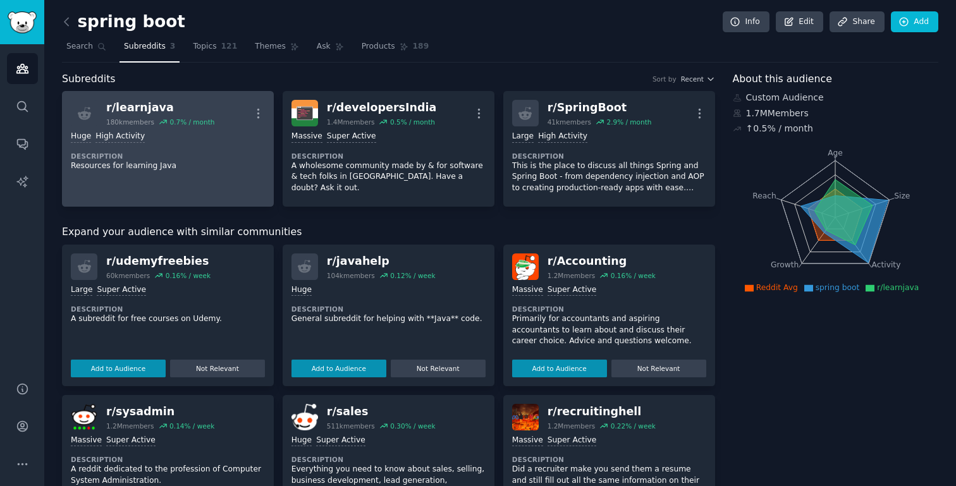
click at [148, 114] on div "r/ learnjava" at bounding box center [160, 108] width 108 height 16
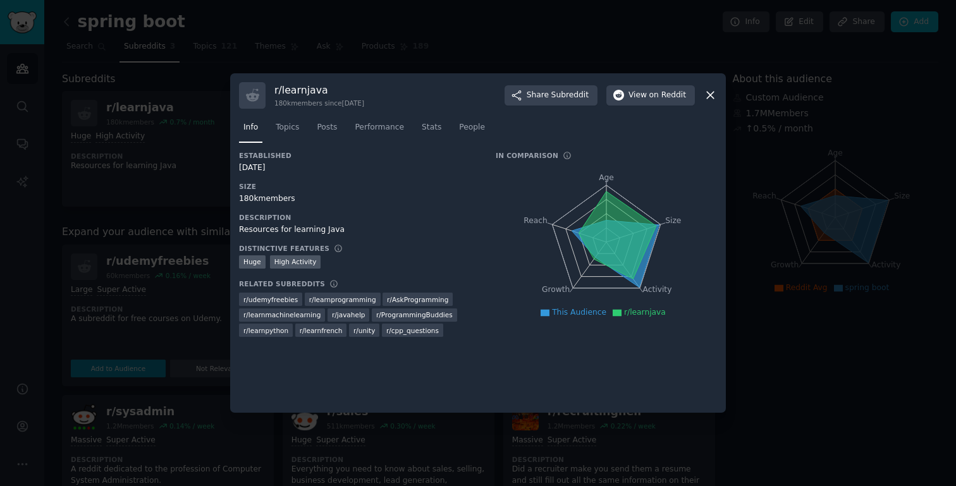
click at [602, 42] on div at bounding box center [478, 243] width 956 height 486
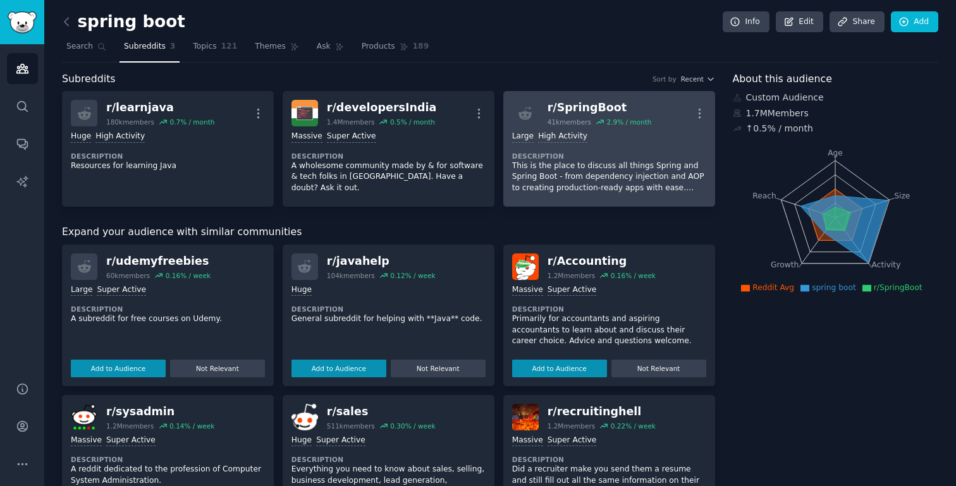
click at [589, 142] on div ">= 80th percentile for submissions / day Large High Activity" at bounding box center [609, 137] width 194 height 12
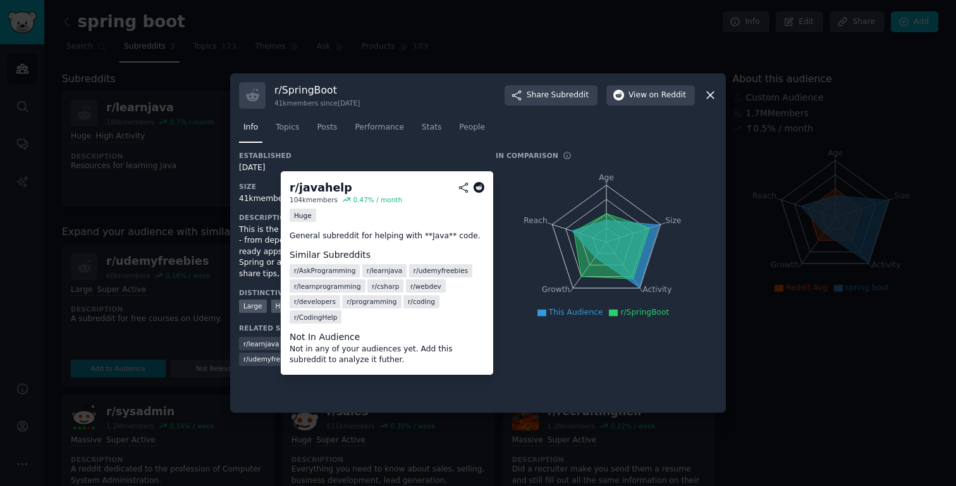
drag, startPoint x: 278, startPoint y: 358, endPoint x: 240, endPoint y: 358, distance: 38.6
click at [305, 358] on div "r/ javahelp" at bounding box center [326, 359] width 42 height 13
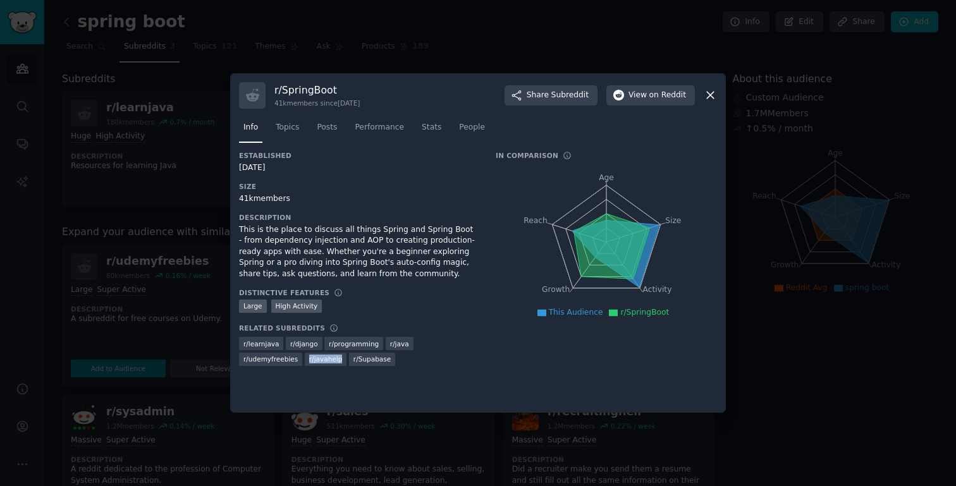
copy span "r/ javahelp"
click at [710, 94] on icon at bounding box center [710, 94] width 13 height 13
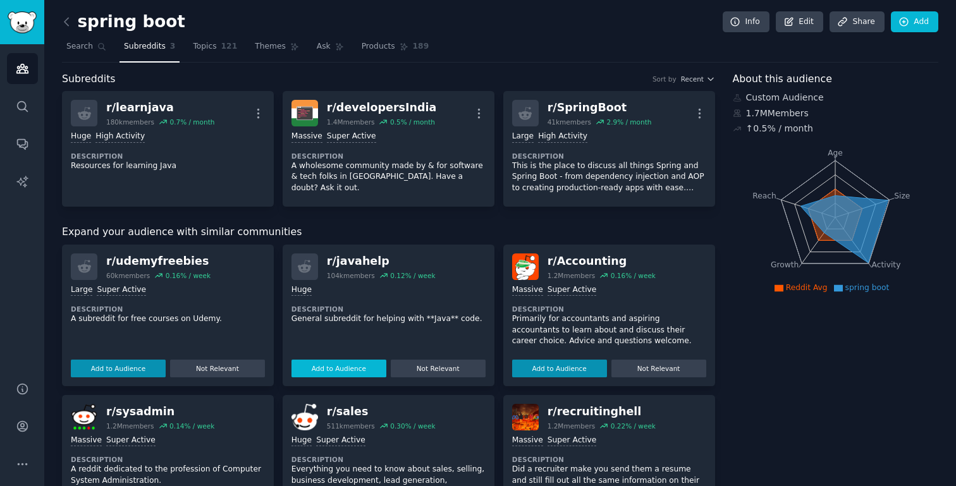
click at [349, 362] on button "Add to Audience" at bounding box center [338, 369] width 95 height 18
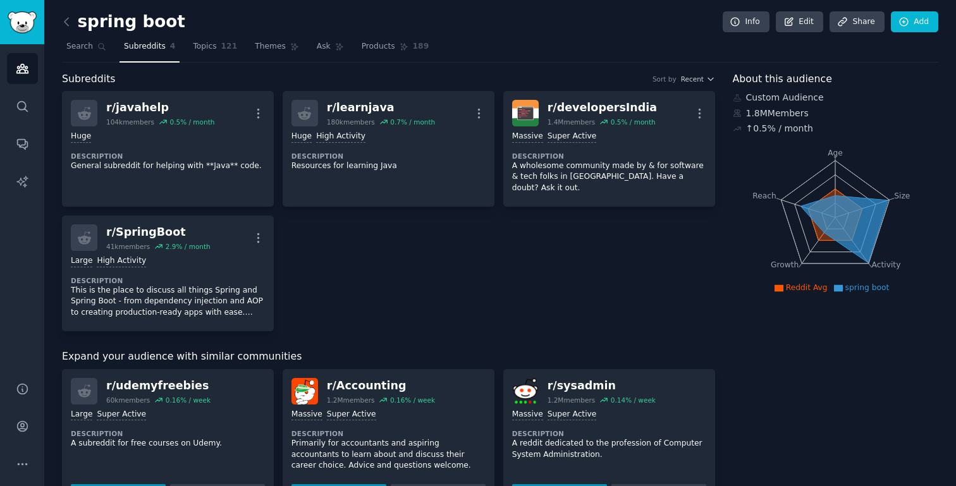
click at [572, 220] on div "r/ javahelp 104k members 0.5 % / month More Huge Description General subreddit …" at bounding box center [388, 211] width 653 height 240
click at [217, 44] on link "Topics 121" at bounding box center [214, 50] width 53 height 26
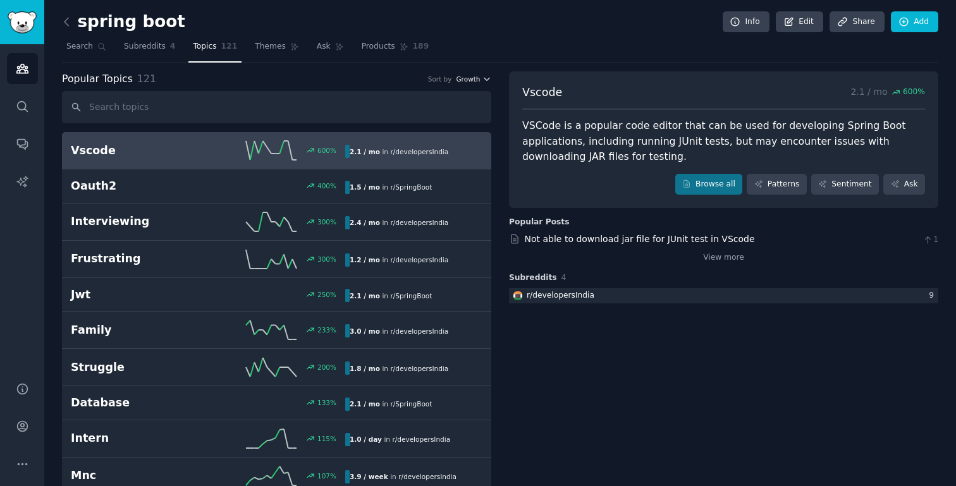
click at [471, 79] on span "Growth" at bounding box center [468, 79] width 24 height 9
click at [255, 109] on input "text" at bounding box center [276, 107] width 429 height 32
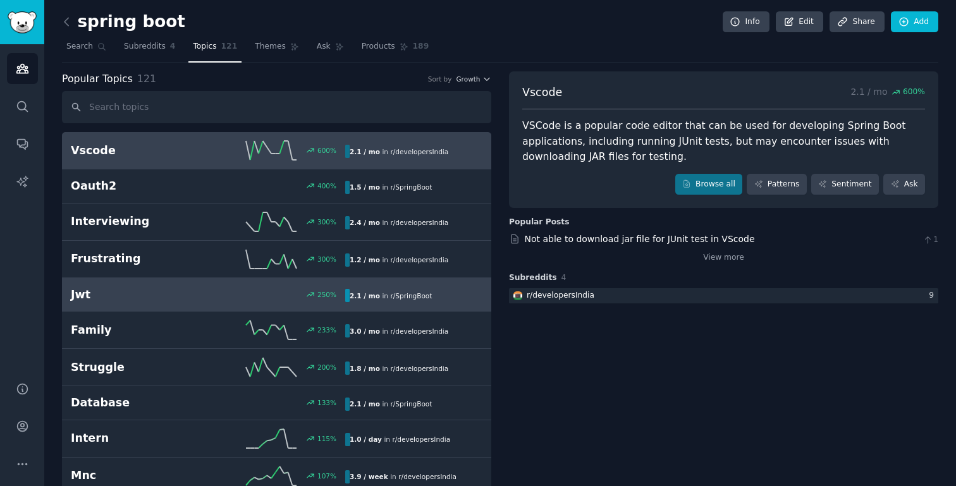
click at [94, 287] on h2 "Jwt" at bounding box center [139, 295] width 137 height 16
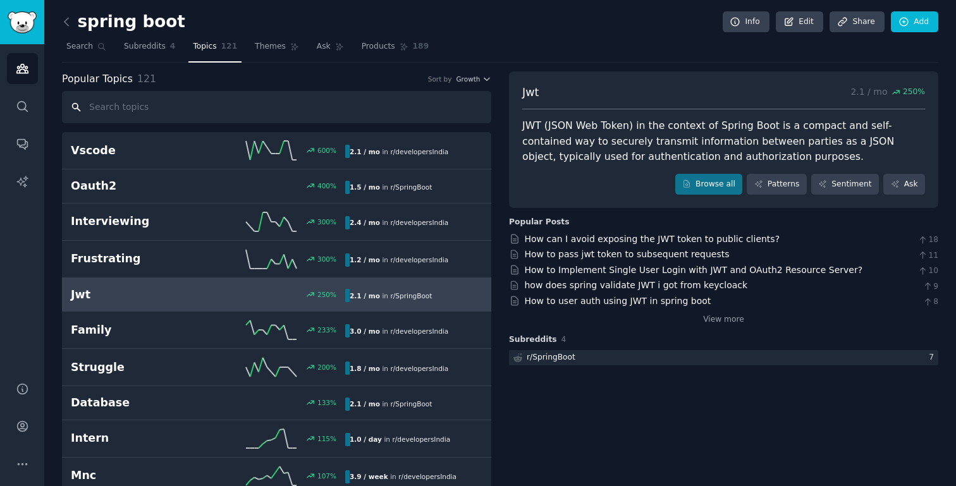
click at [149, 104] on input "text" at bounding box center [276, 107] width 429 height 32
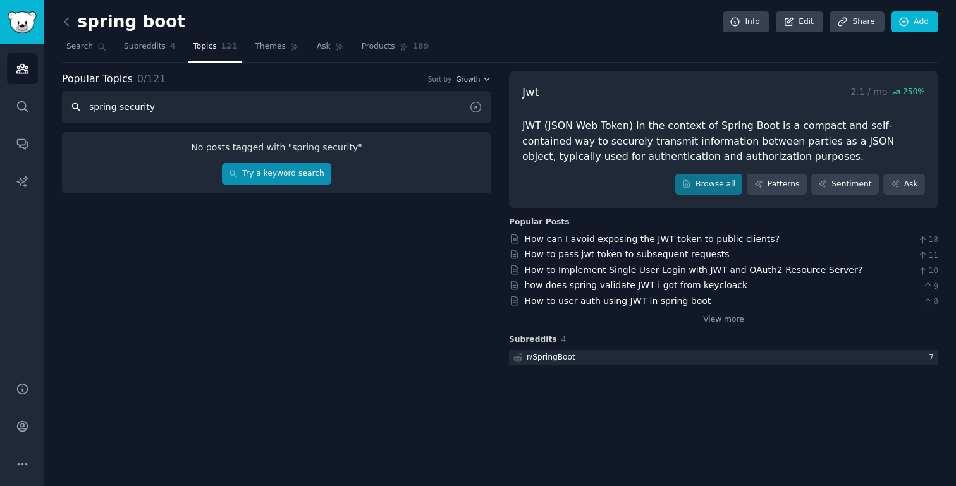
type input "spring security"
click at [251, 168] on link "Try a keyword search" at bounding box center [276, 173] width 109 height 21
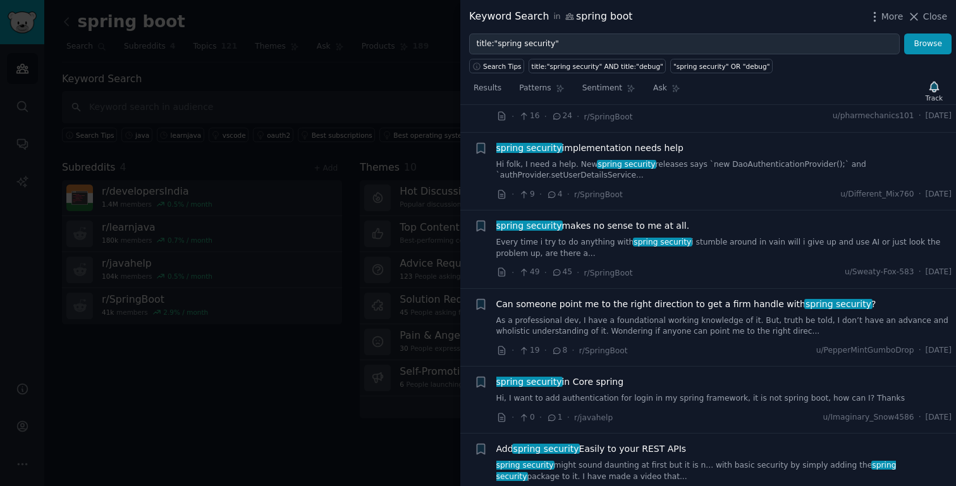
scroll to position [307, 0]
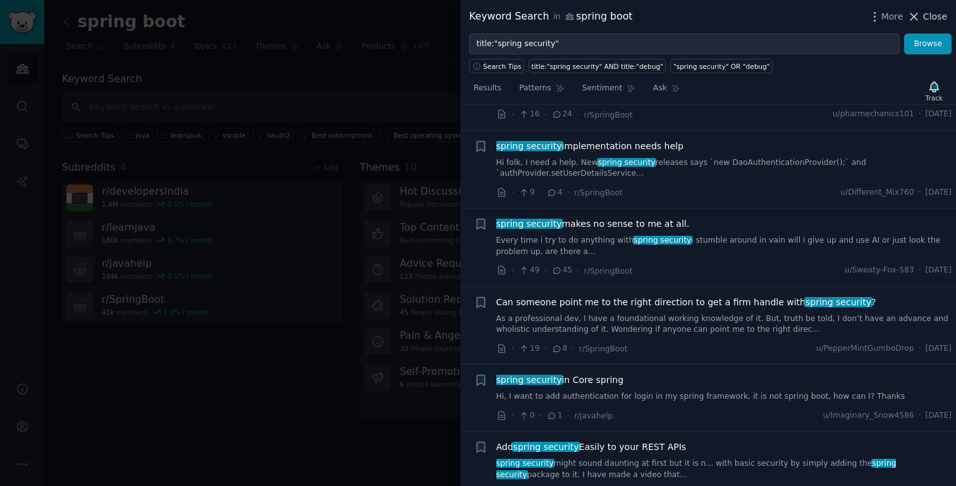
click at [913, 10] on icon at bounding box center [913, 16] width 13 height 13
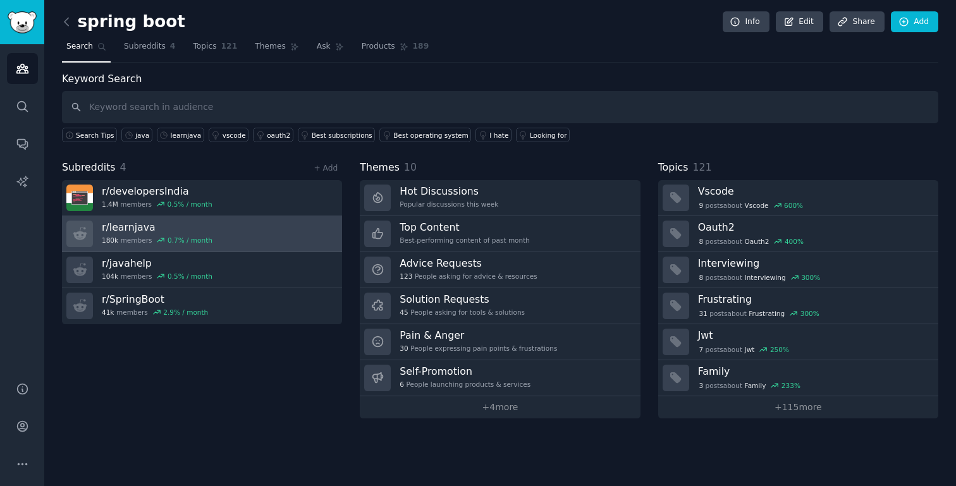
click at [156, 231] on h3 "r/ learnjava" at bounding box center [157, 227] width 111 height 13
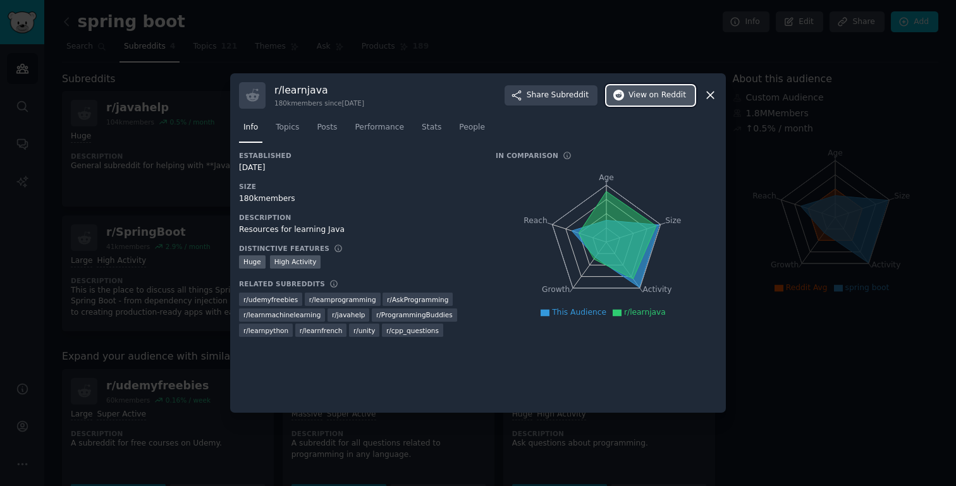
click at [673, 102] on button "View on Reddit" at bounding box center [650, 95] width 88 height 20
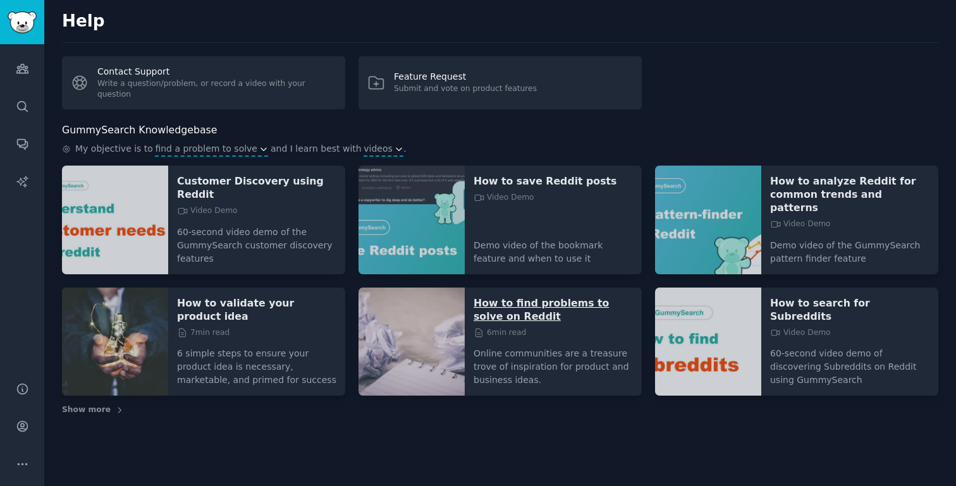
click at [580, 296] on p "How to find problems to solve on Reddit" at bounding box center [552, 309] width 159 height 27
